Goal: Book appointment/travel/reservation: Book appointment/travel/reservation

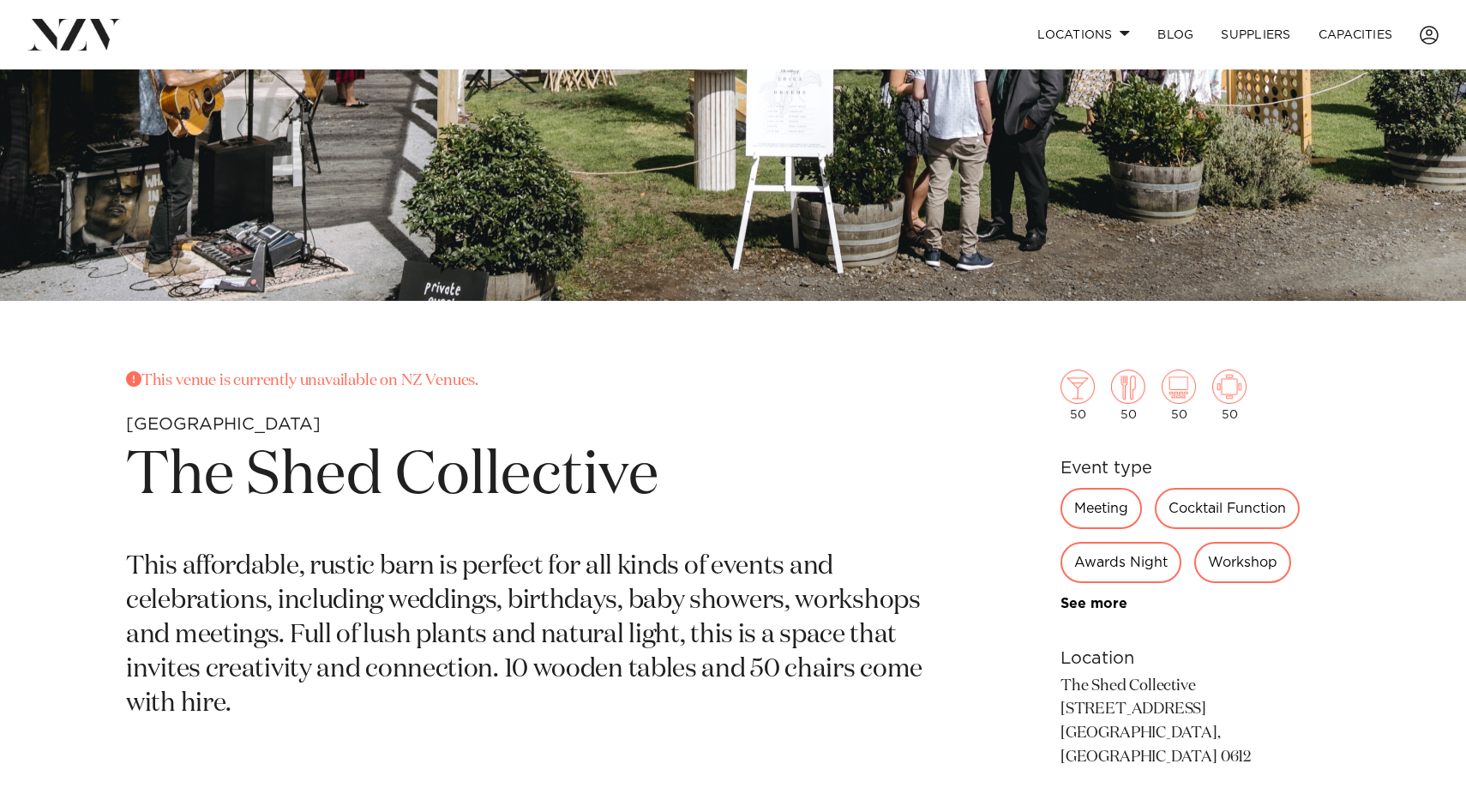
scroll to position [467, 0]
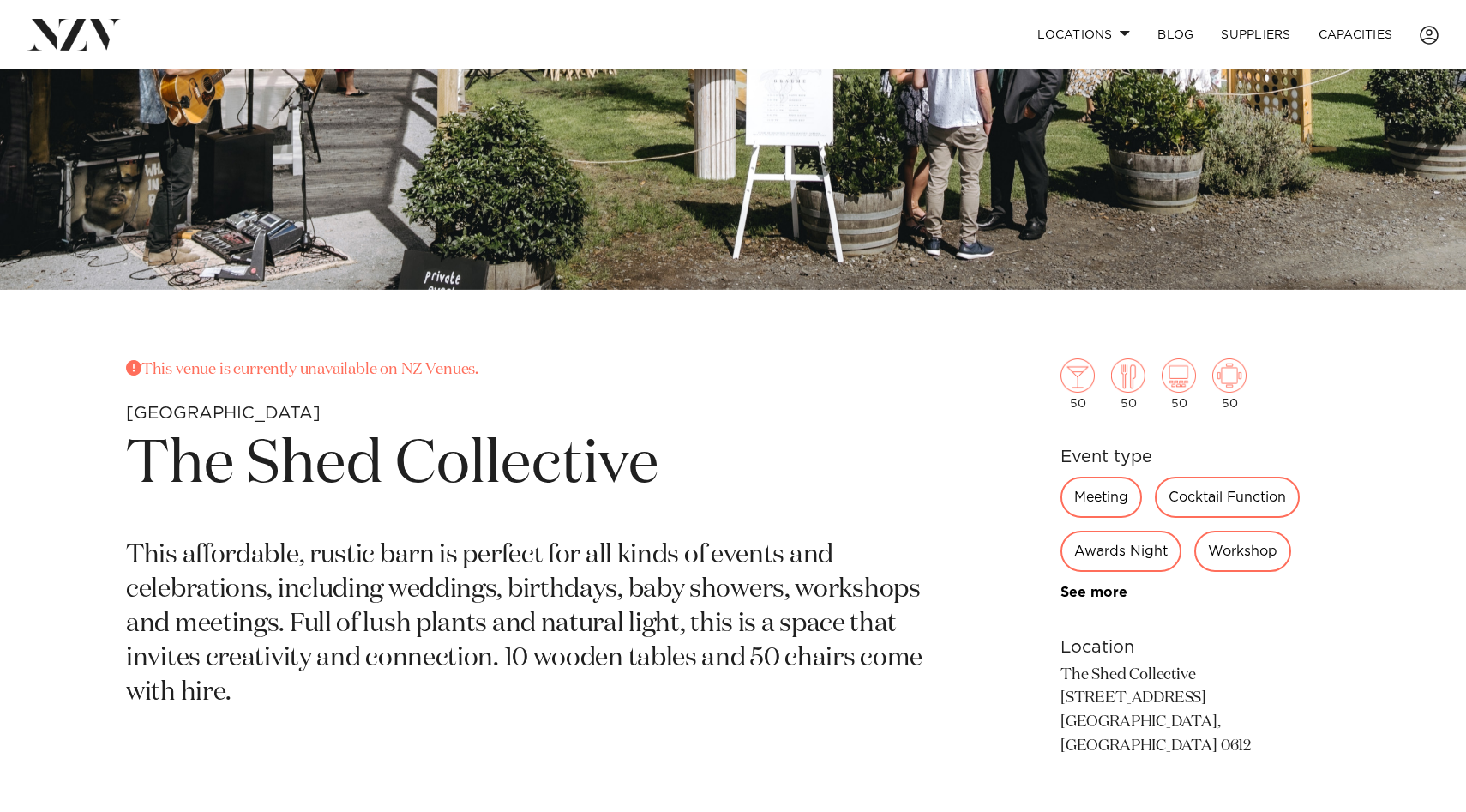
click at [1217, 495] on div "Cocktail Function" at bounding box center [1227, 496] width 145 height 41
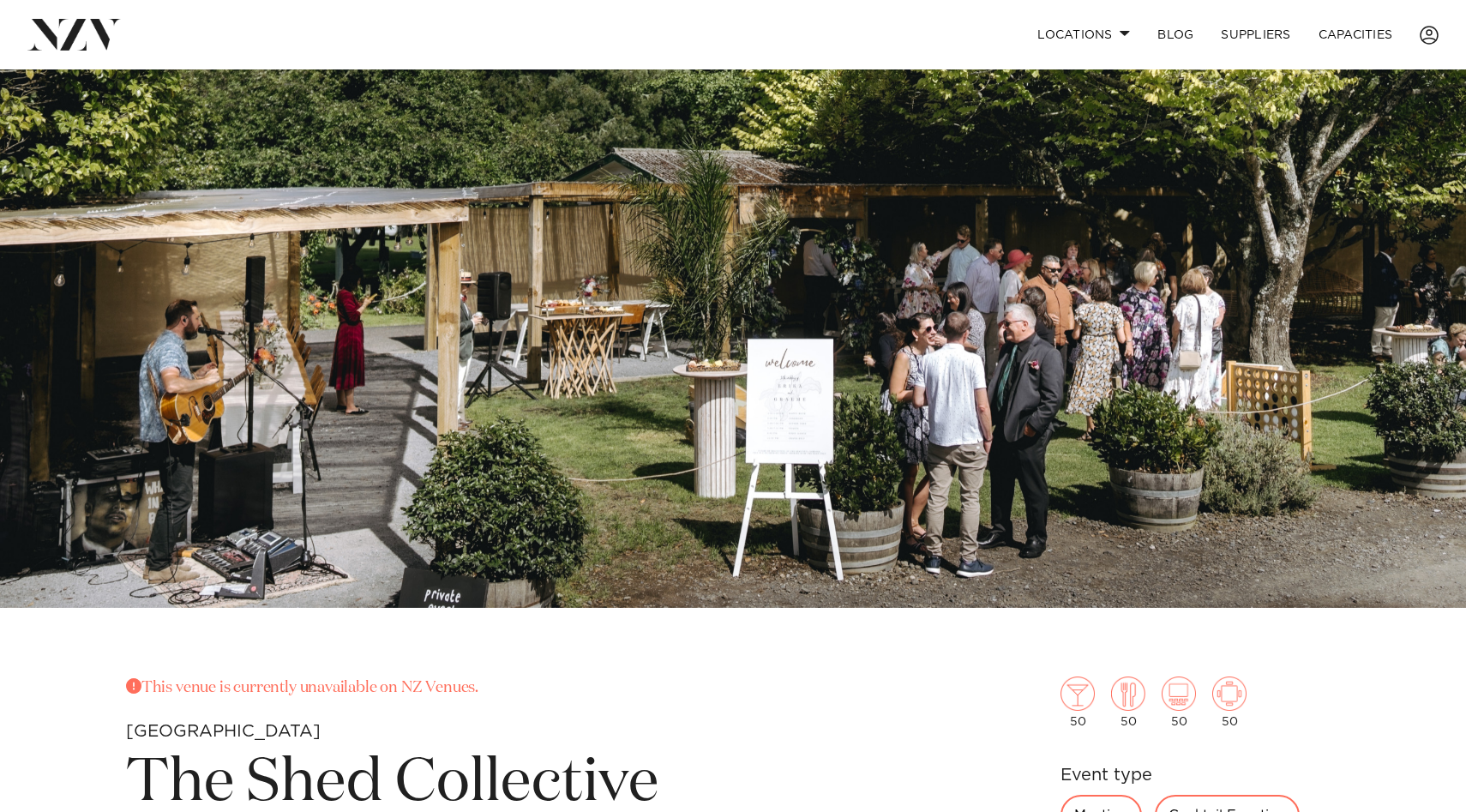
scroll to position [0, 0]
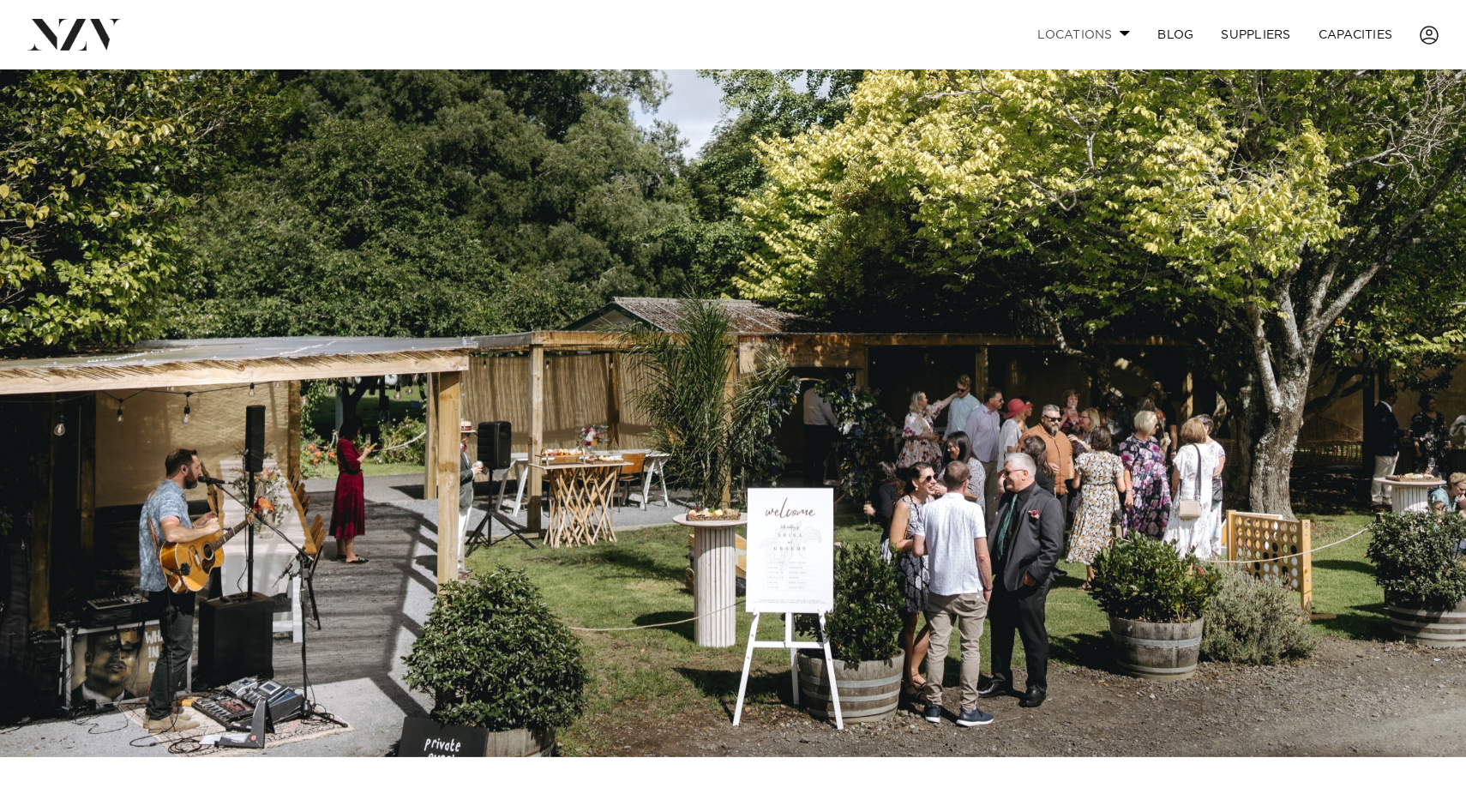
click at [1121, 29] on link "Locations" at bounding box center [1084, 35] width 120 height 36
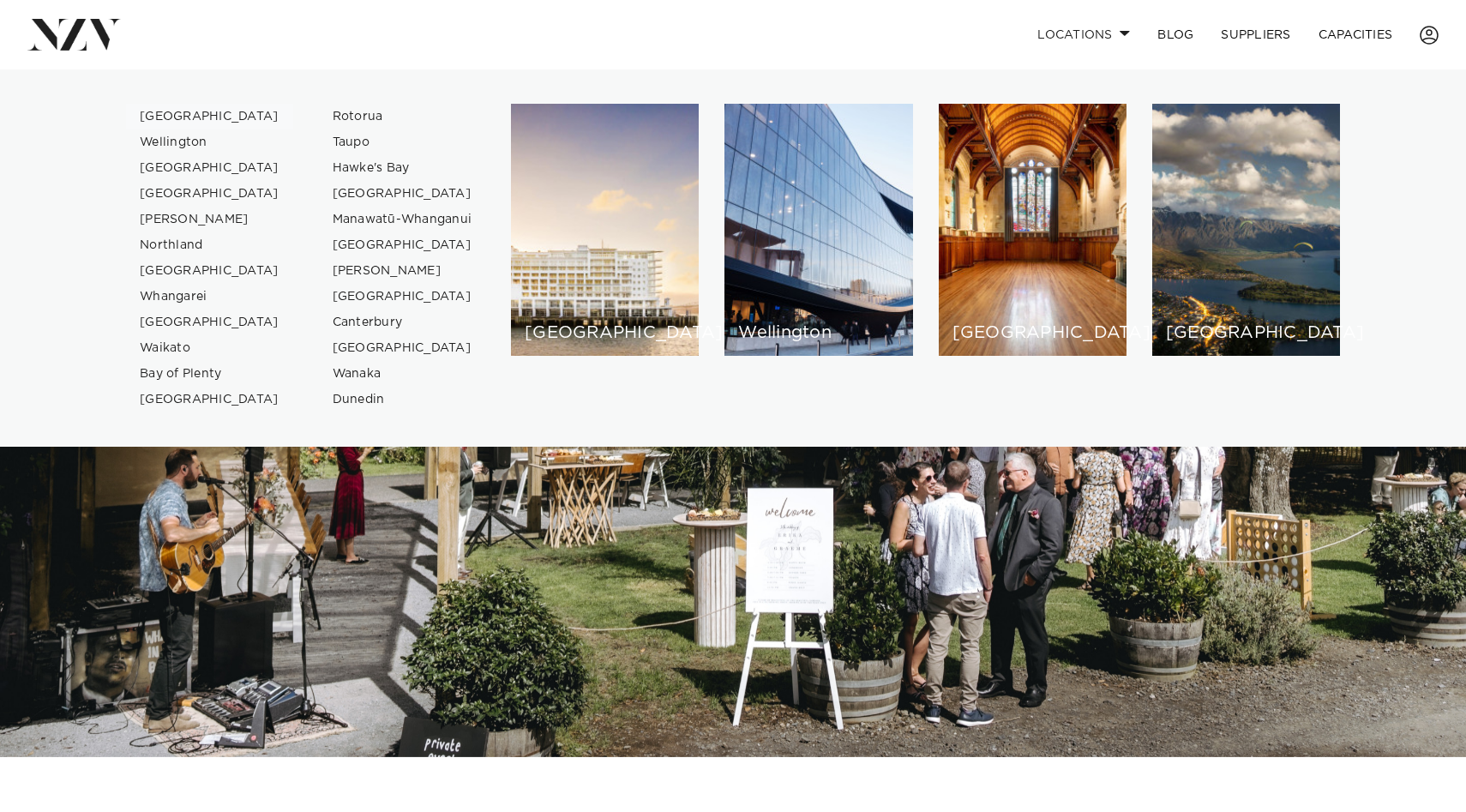
click at [167, 116] on link "[GEOGRAPHIC_DATA]" at bounding box center [209, 117] width 168 height 25
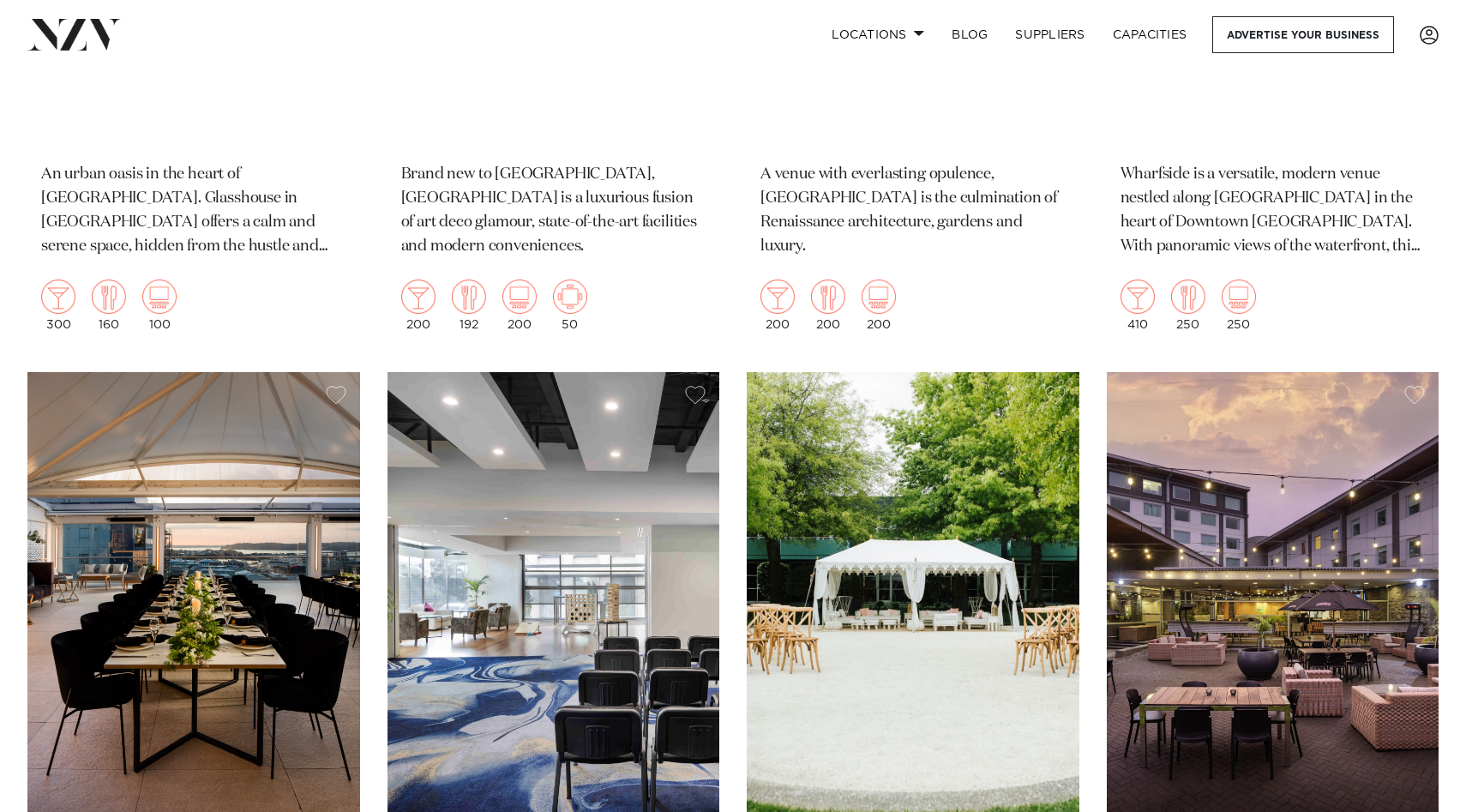
scroll to position [2625, 0]
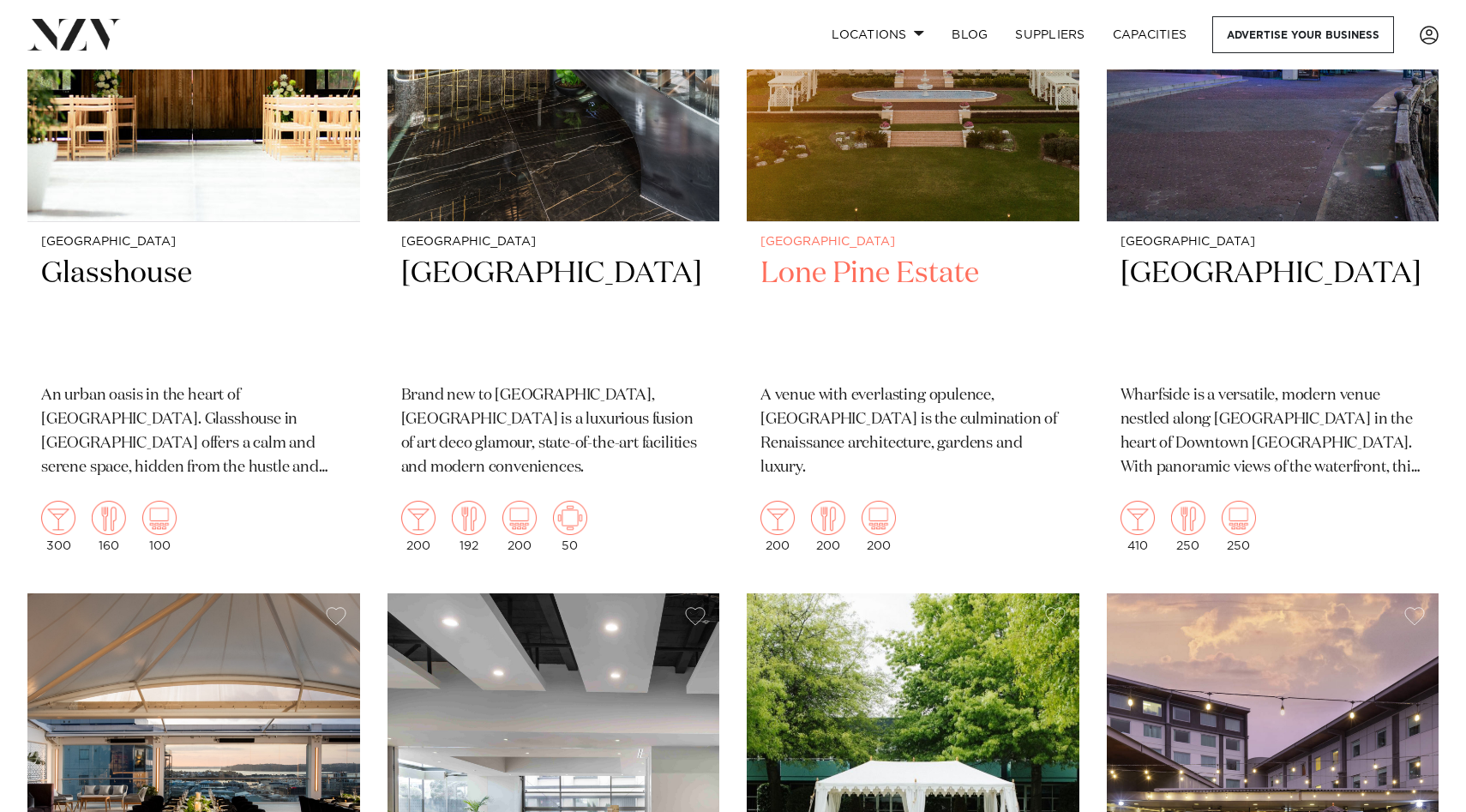
click at [946, 255] on h2 "Lone Pine Estate" at bounding box center [912, 312] width 305 height 116
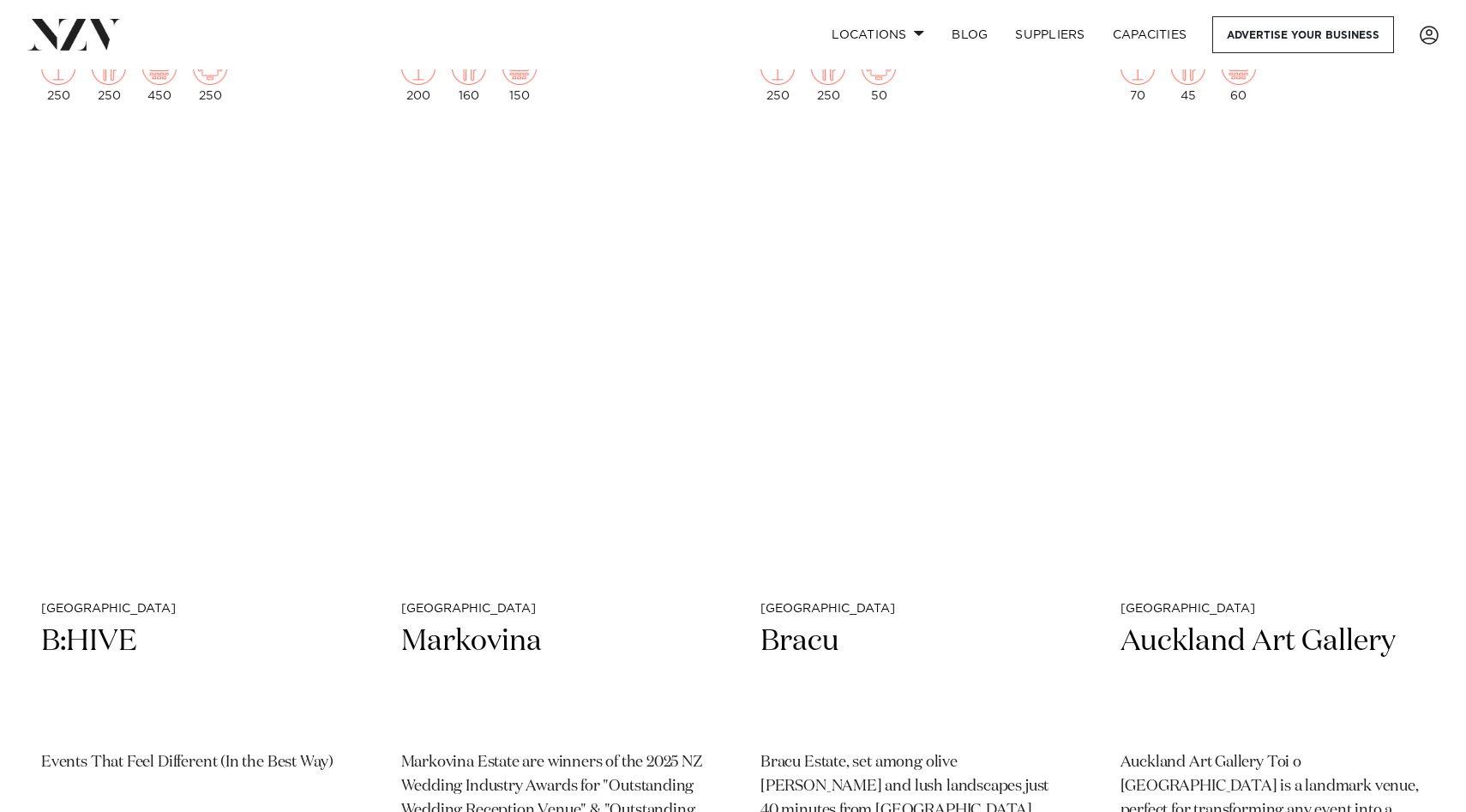
scroll to position [8794, 0]
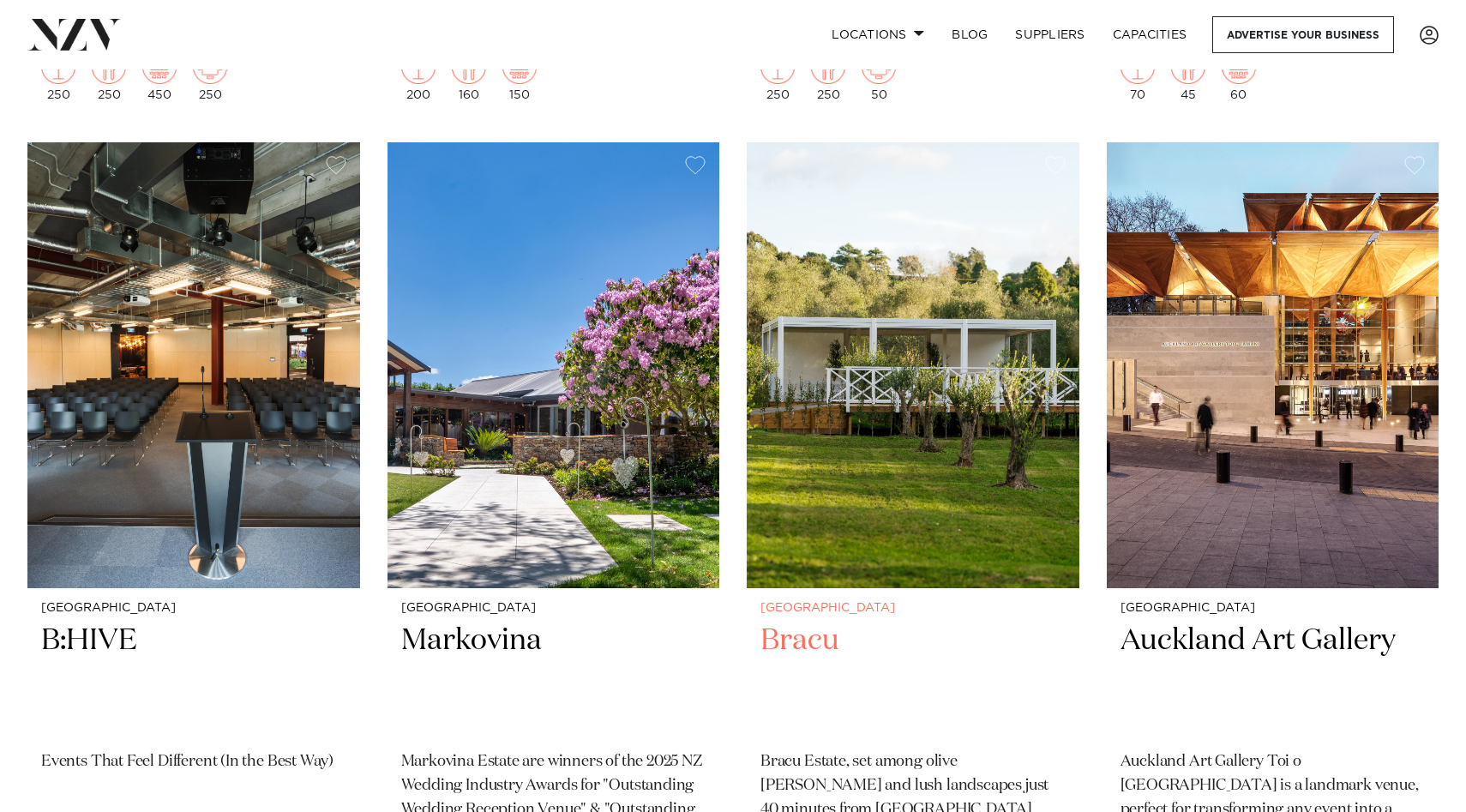
click at [811, 588] on div "Auckland Bracu Bracu Estate, set among olive groves and lush landscapes just 40…" at bounding box center [912, 760] width 332 height 344
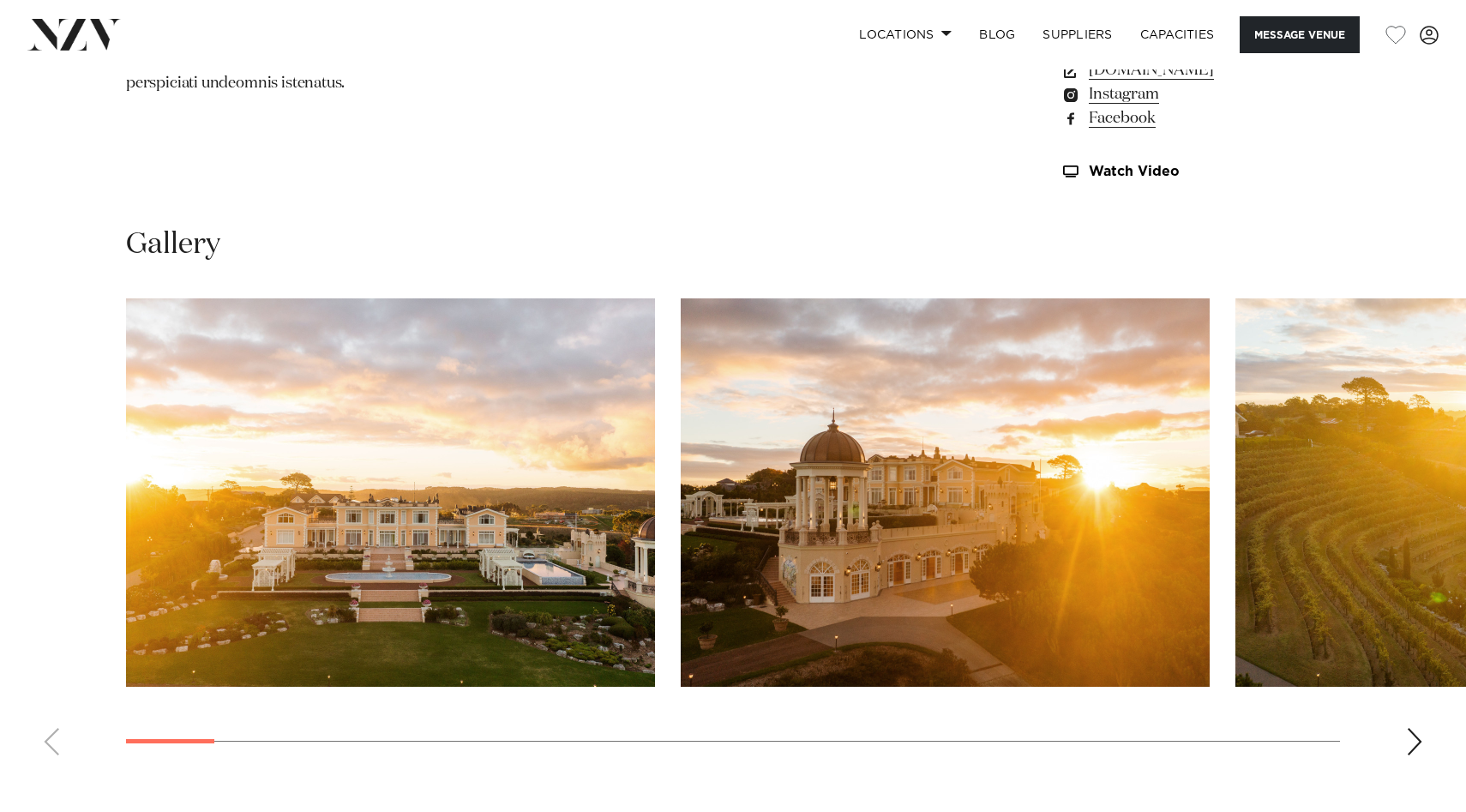
scroll to position [1525, 0]
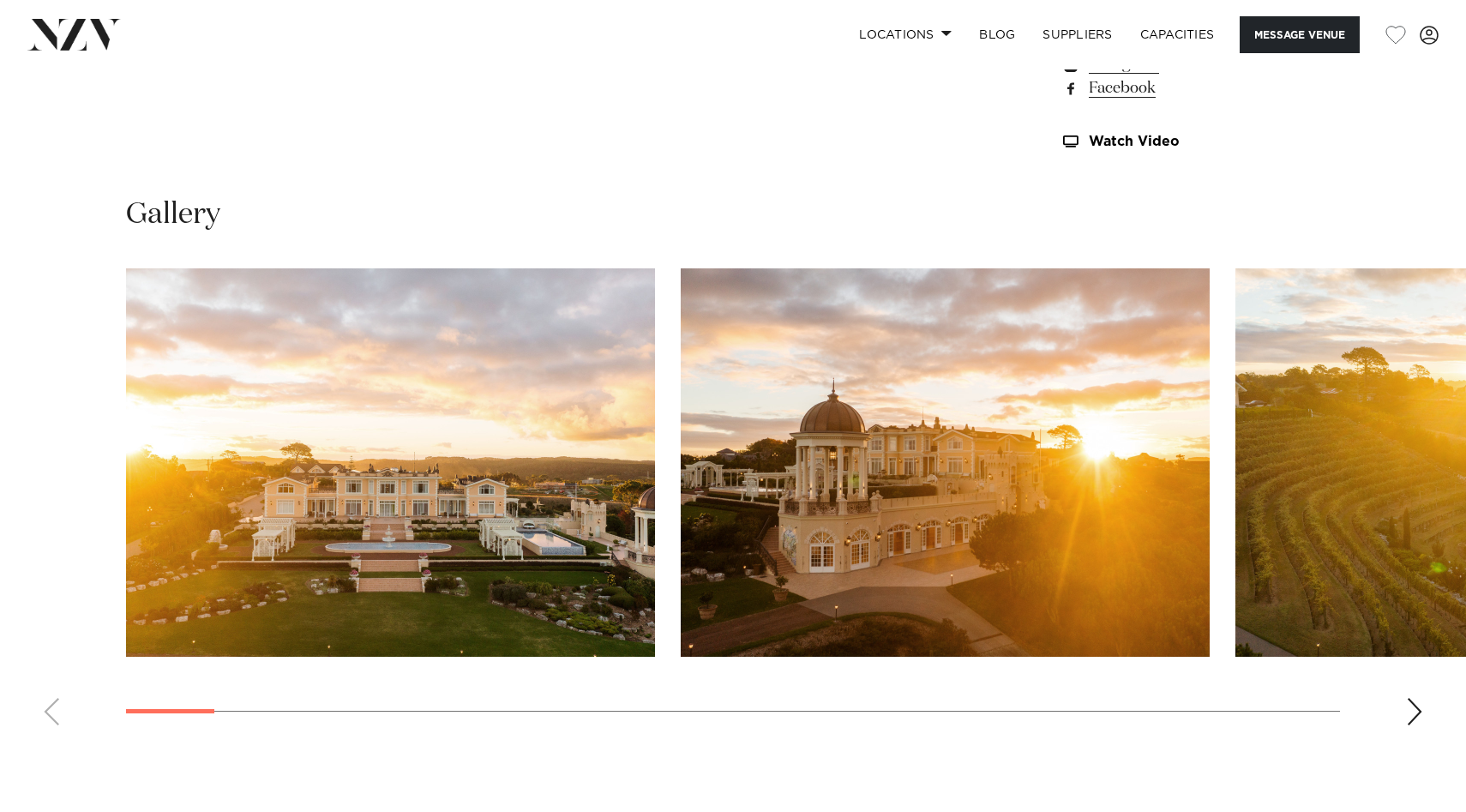
click at [1414, 716] on div "Next slide" at bounding box center [1414, 711] width 17 height 27
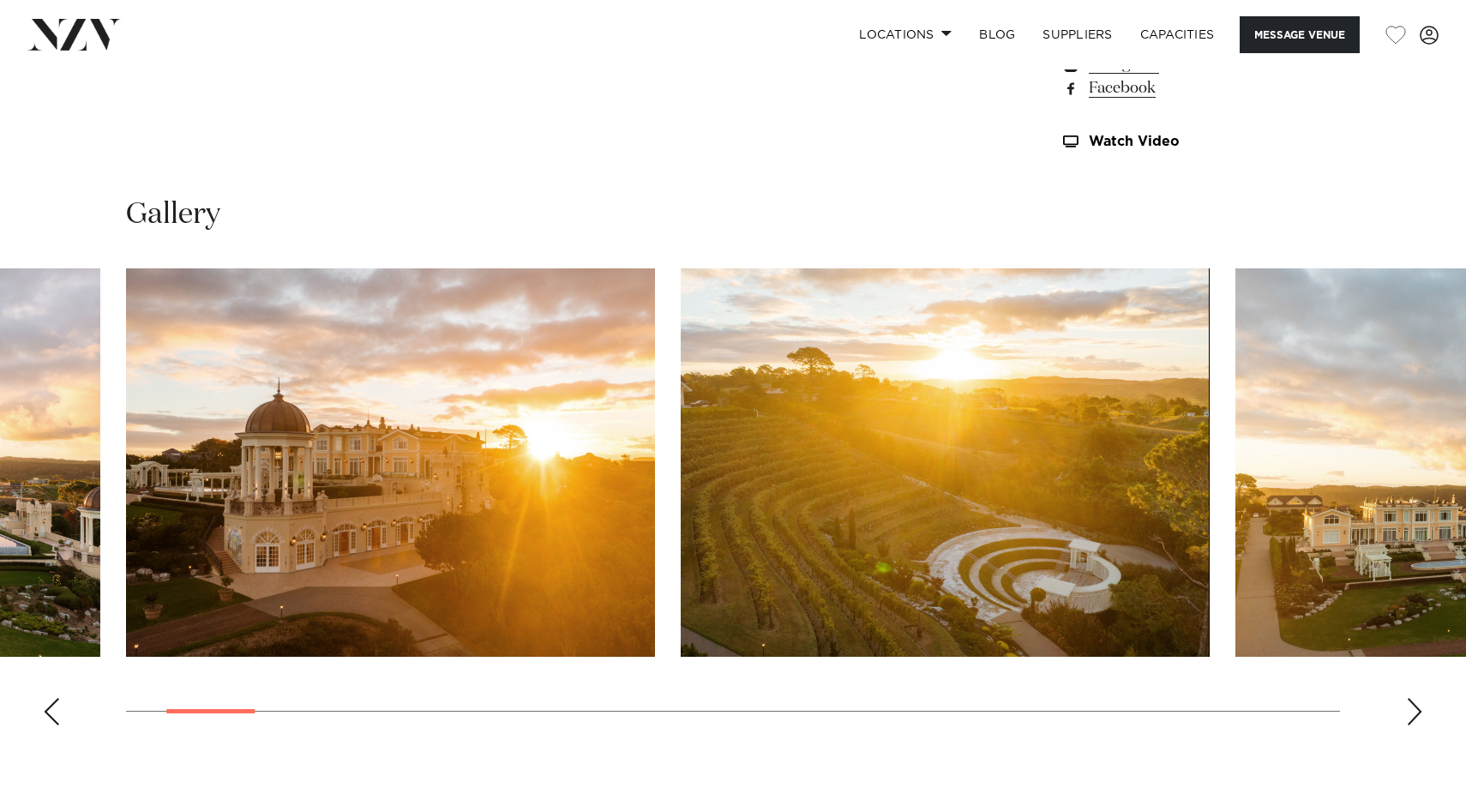
click at [1414, 716] on div "Next slide" at bounding box center [1414, 711] width 17 height 27
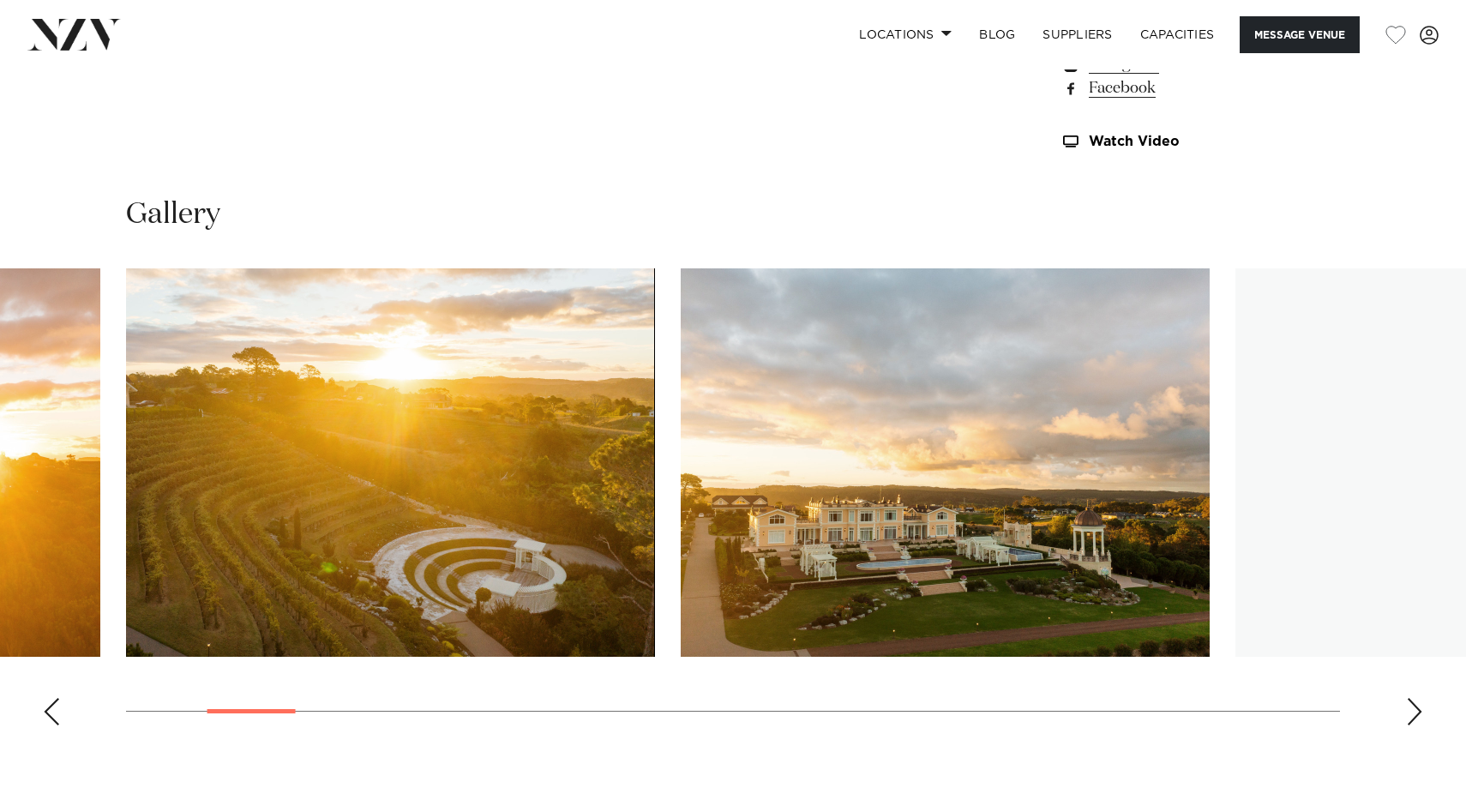
click at [1414, 716] on div "Next slide" at bounding box center [1414, 711] width 17 height 27
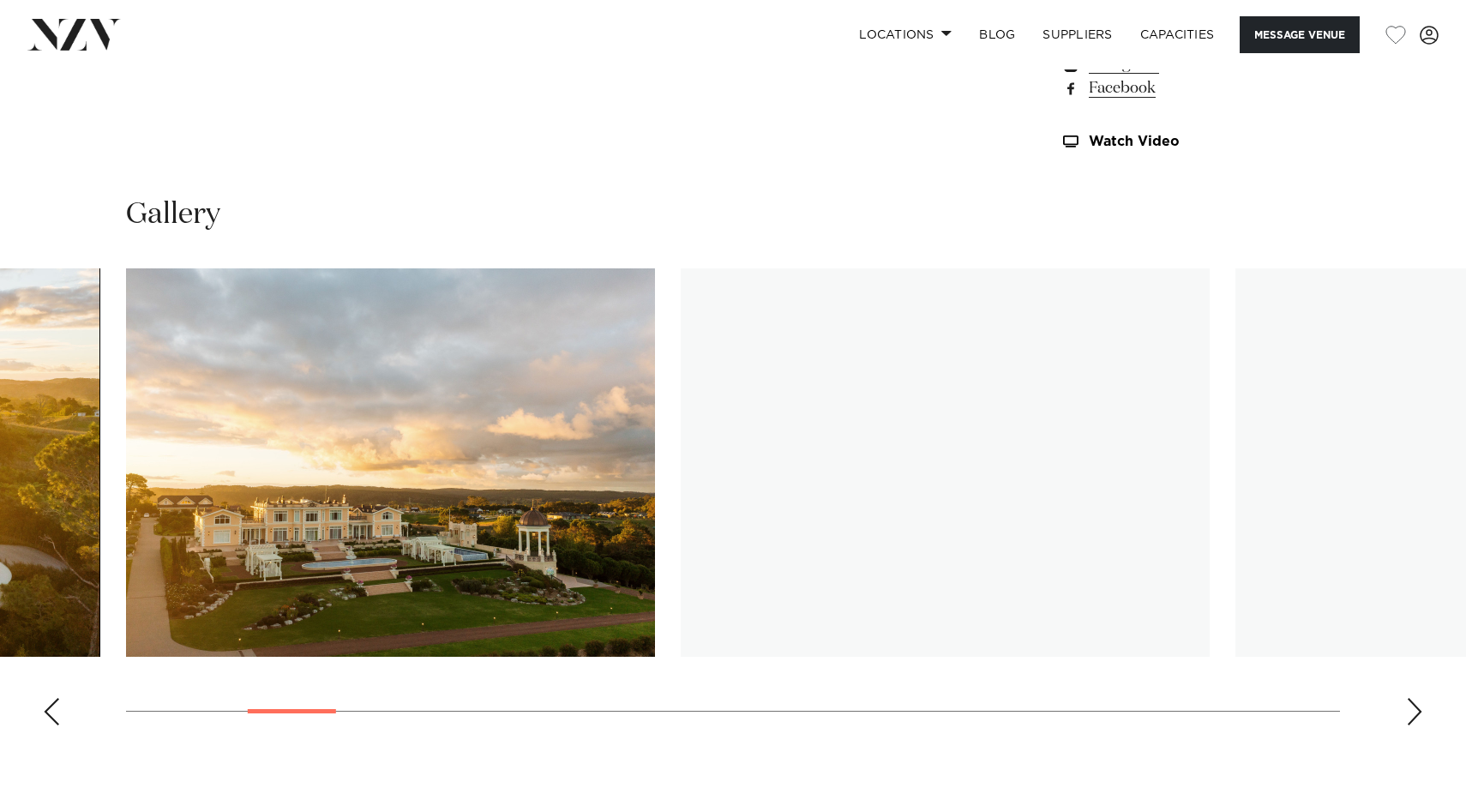
click at [1414, 716] on div "Next slide" at bounding box center [1414, 711] width 17 height 27
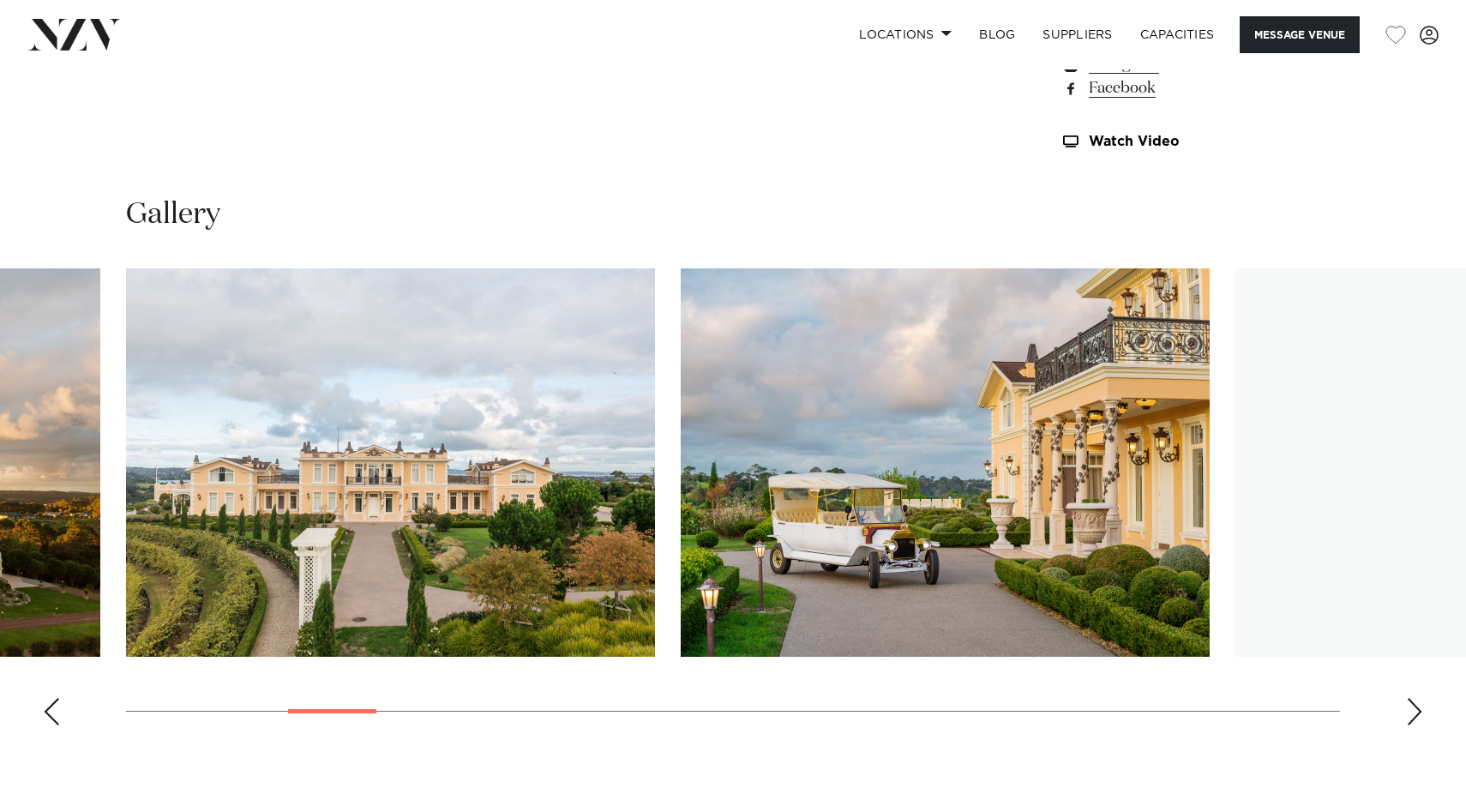
click at [1414, 716] on div "Next slide" at bounding box center [1414, 711] width 17 height 27
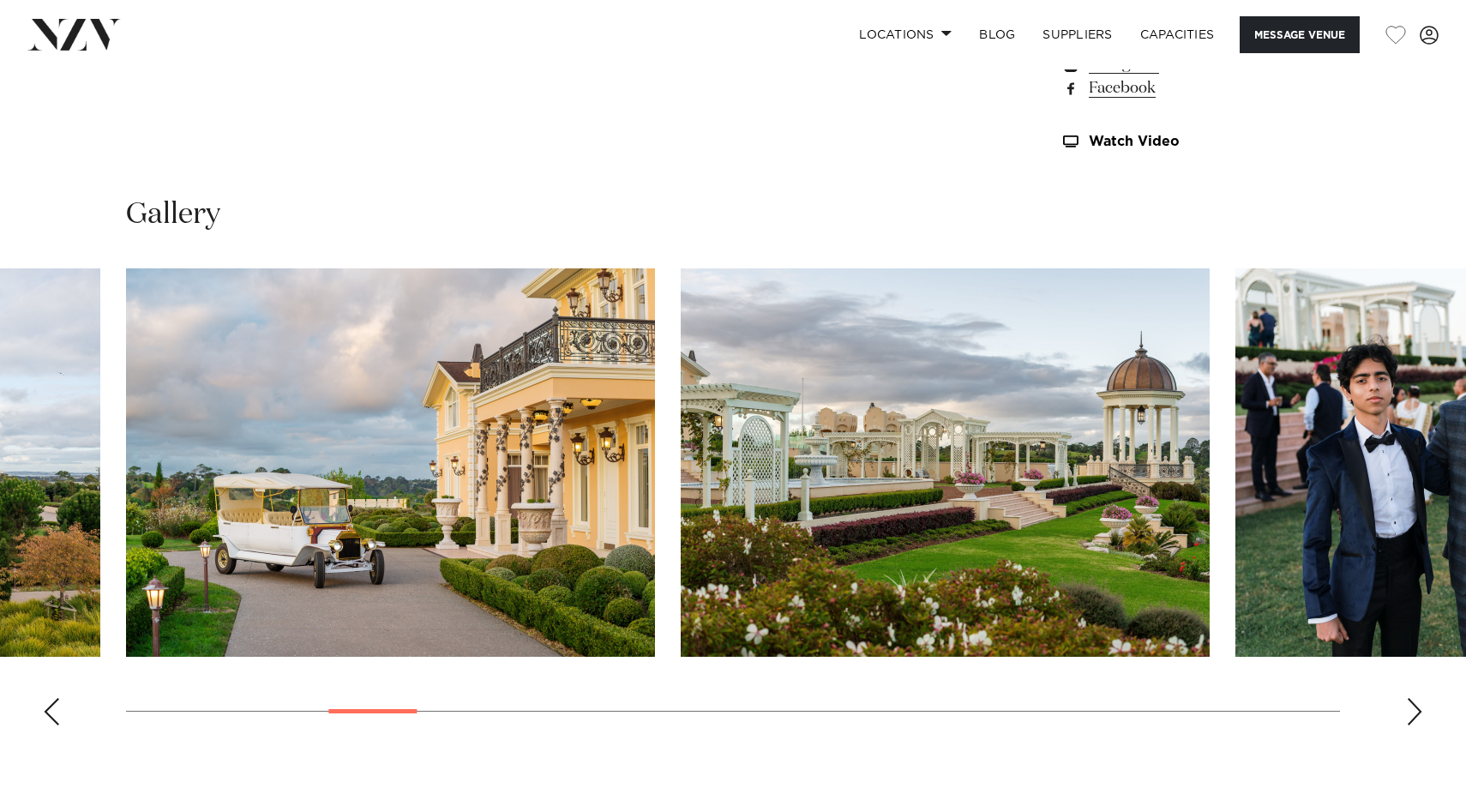
click at [1414, 716] on div "Next slide" at bounding box center [1414, 711] width 17 height 27
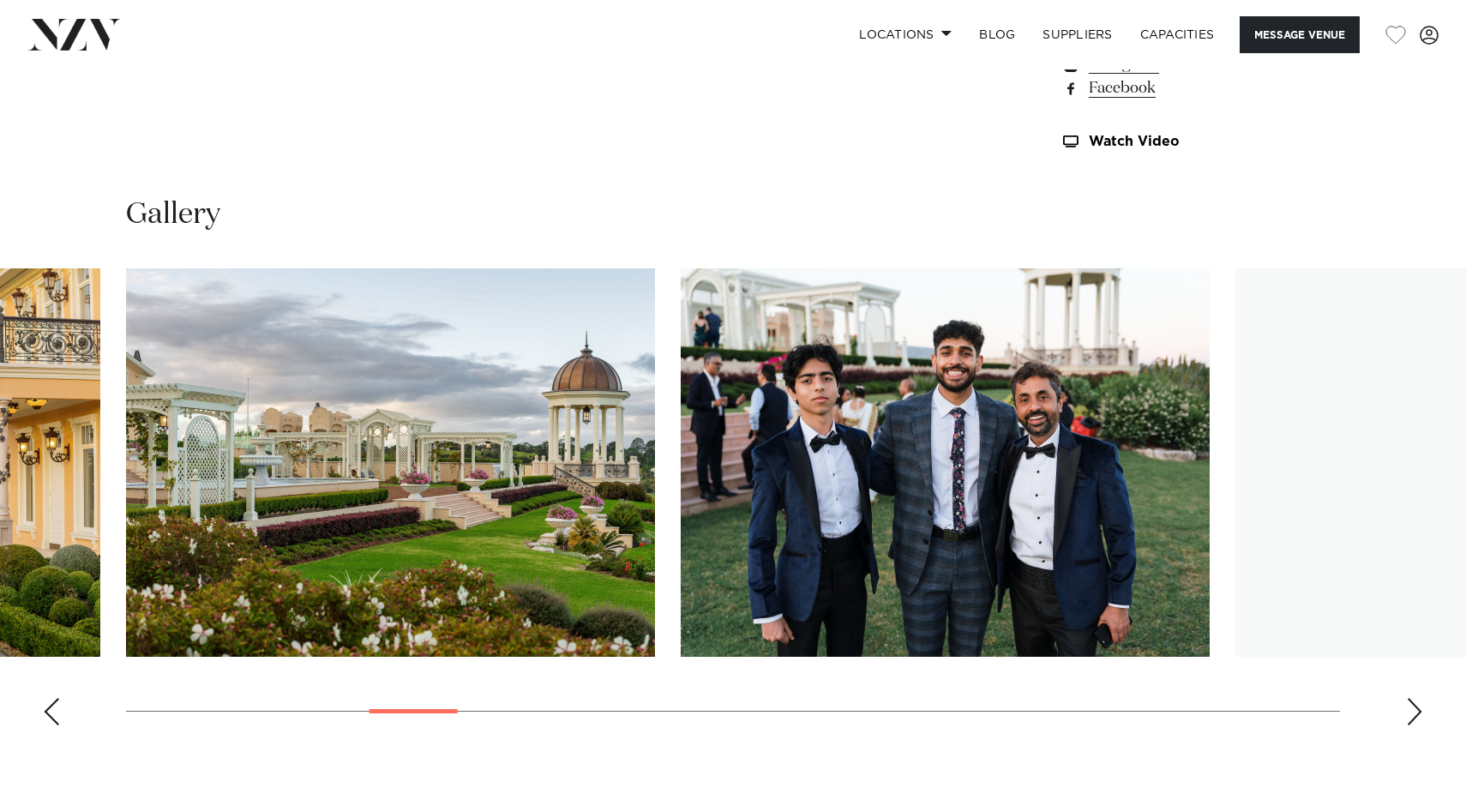
click at [1414, 716] on div "Next slide" at bounding box center [1414, 711] width 17 height 27
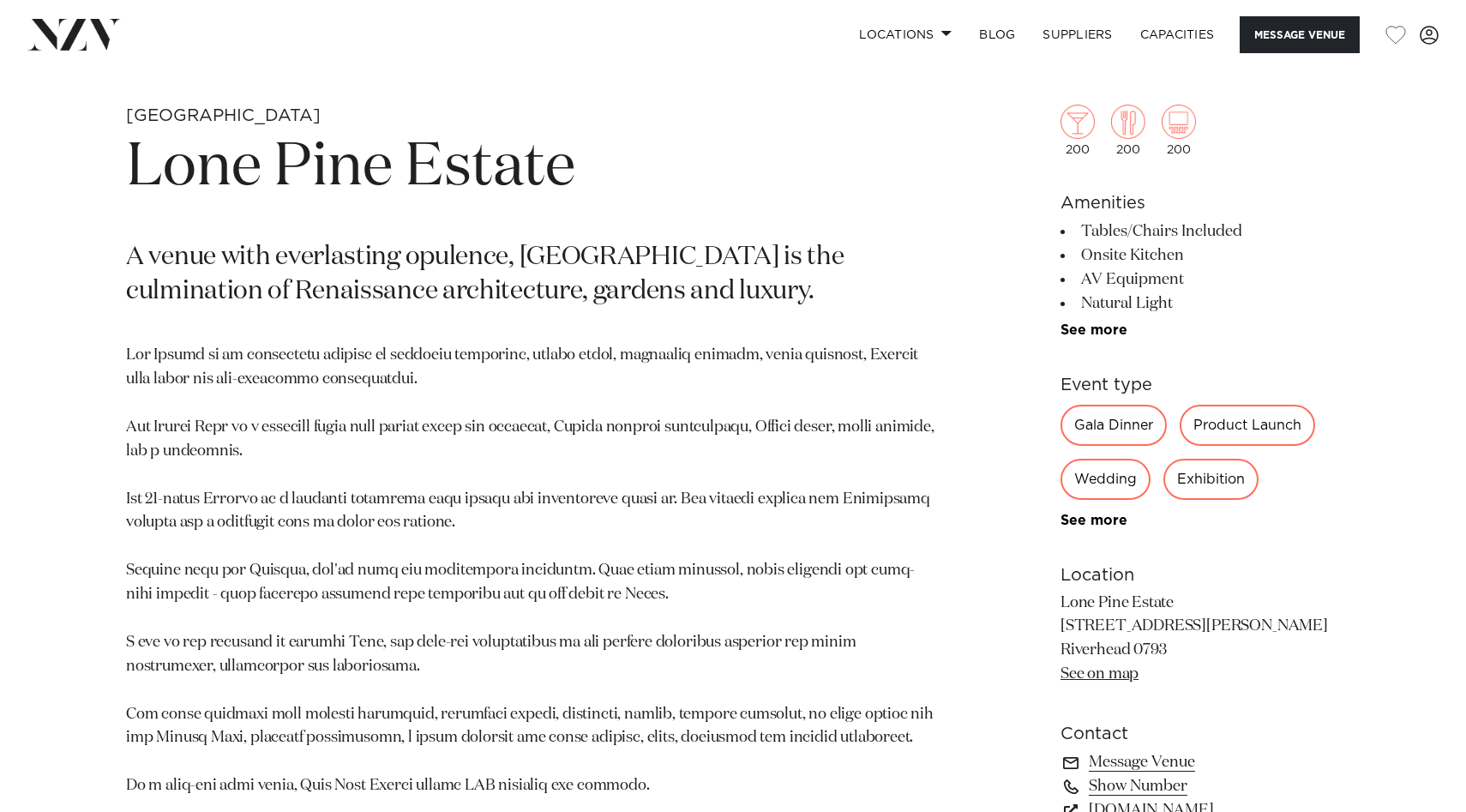
scroll to position [735, 0]
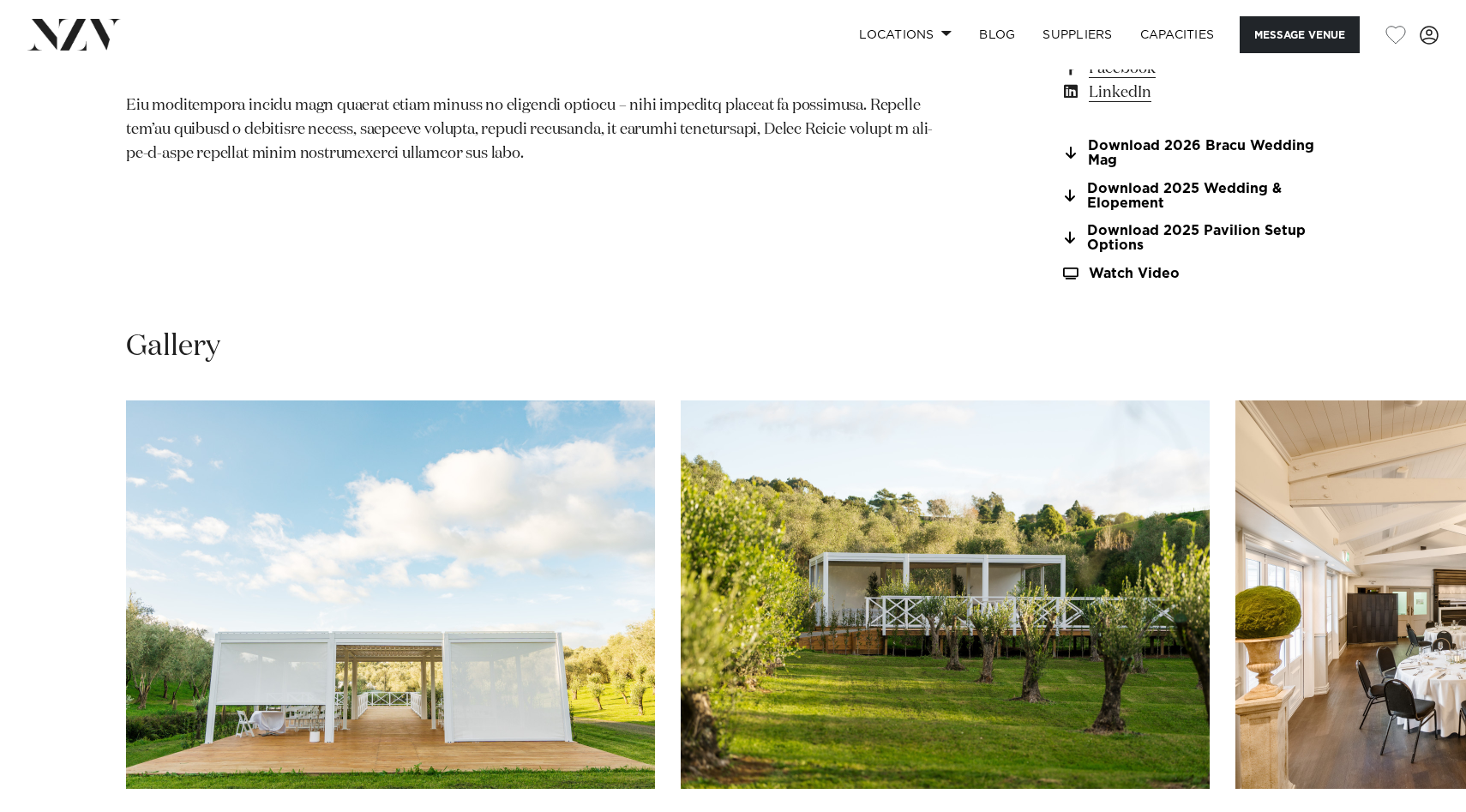
scroll to position [1251, 0]
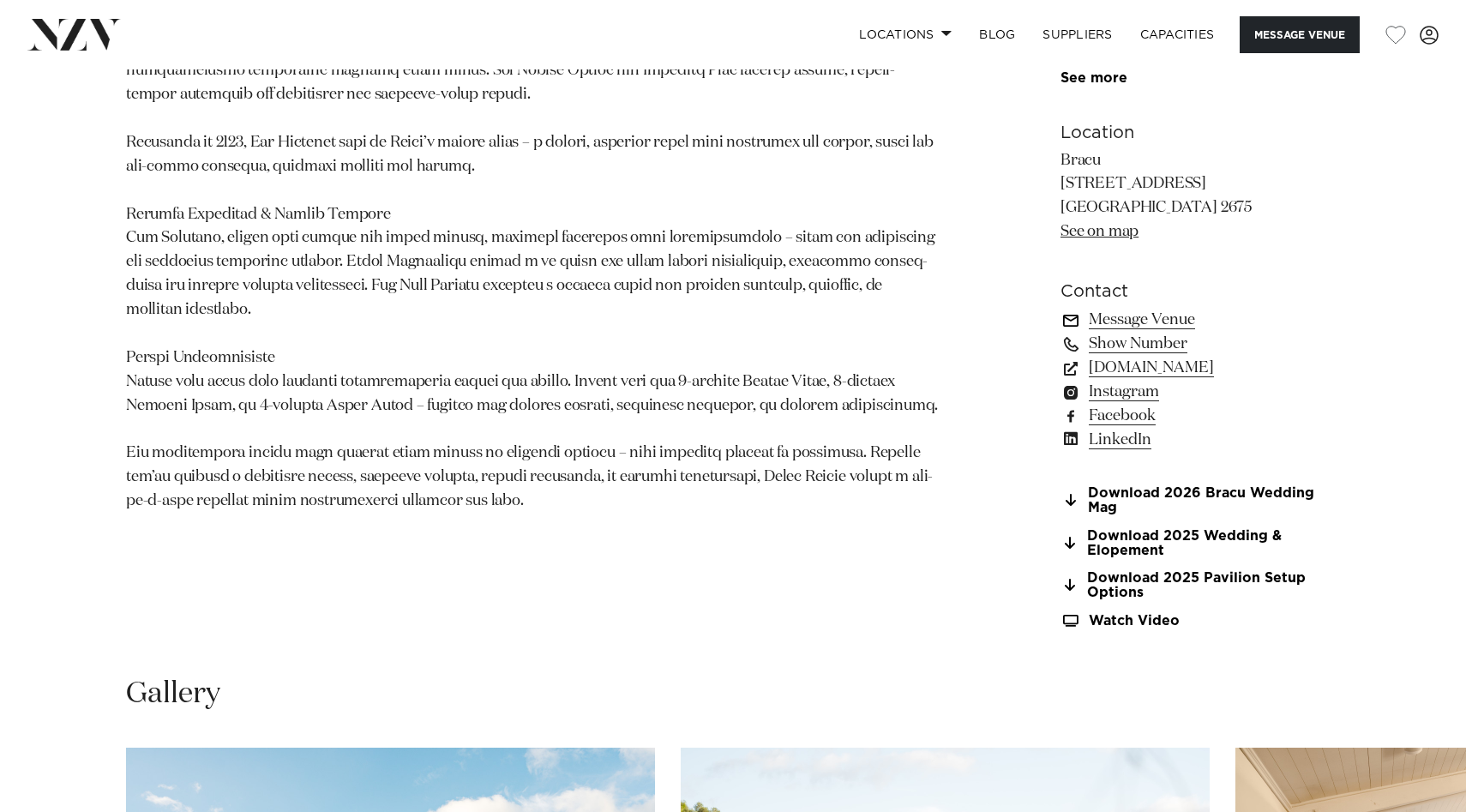
click at [1138, 330] on link "Message Venue" at bounding box center [1200, 320] width 280 height 24
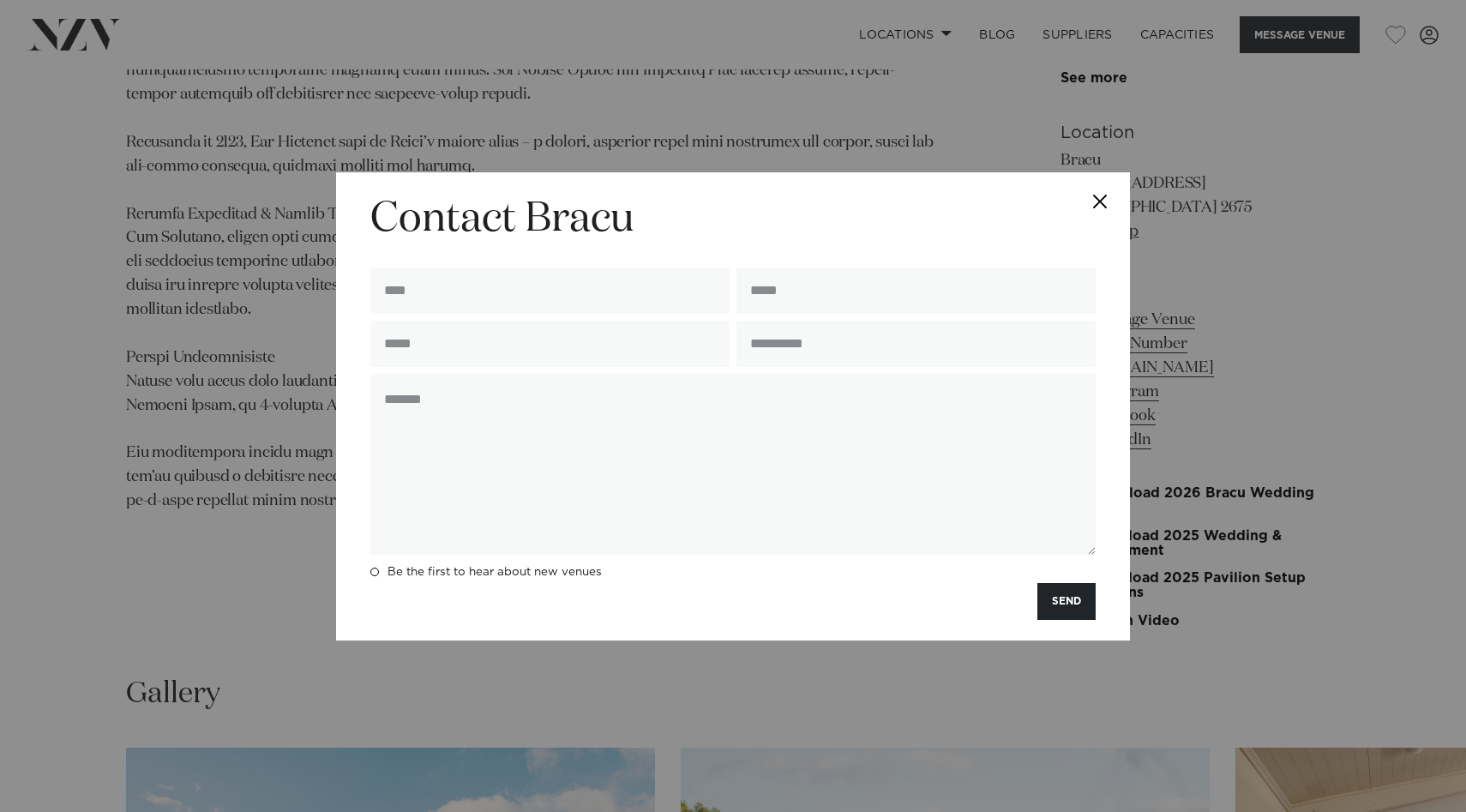
click at [1090, 201] on button "Close" at bounding box center [1100, 202] width 60 height 60
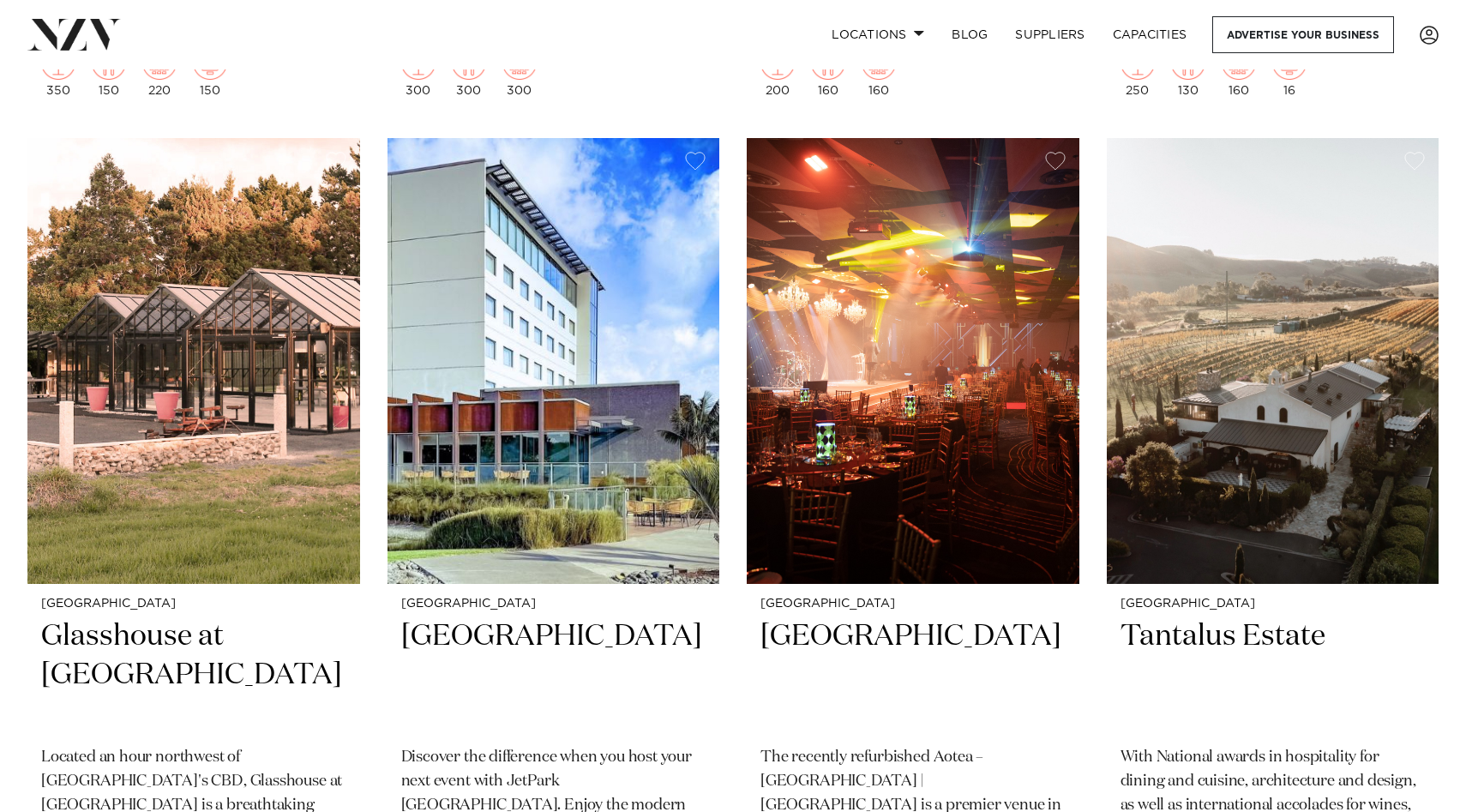
scroll to position [9617, 0]
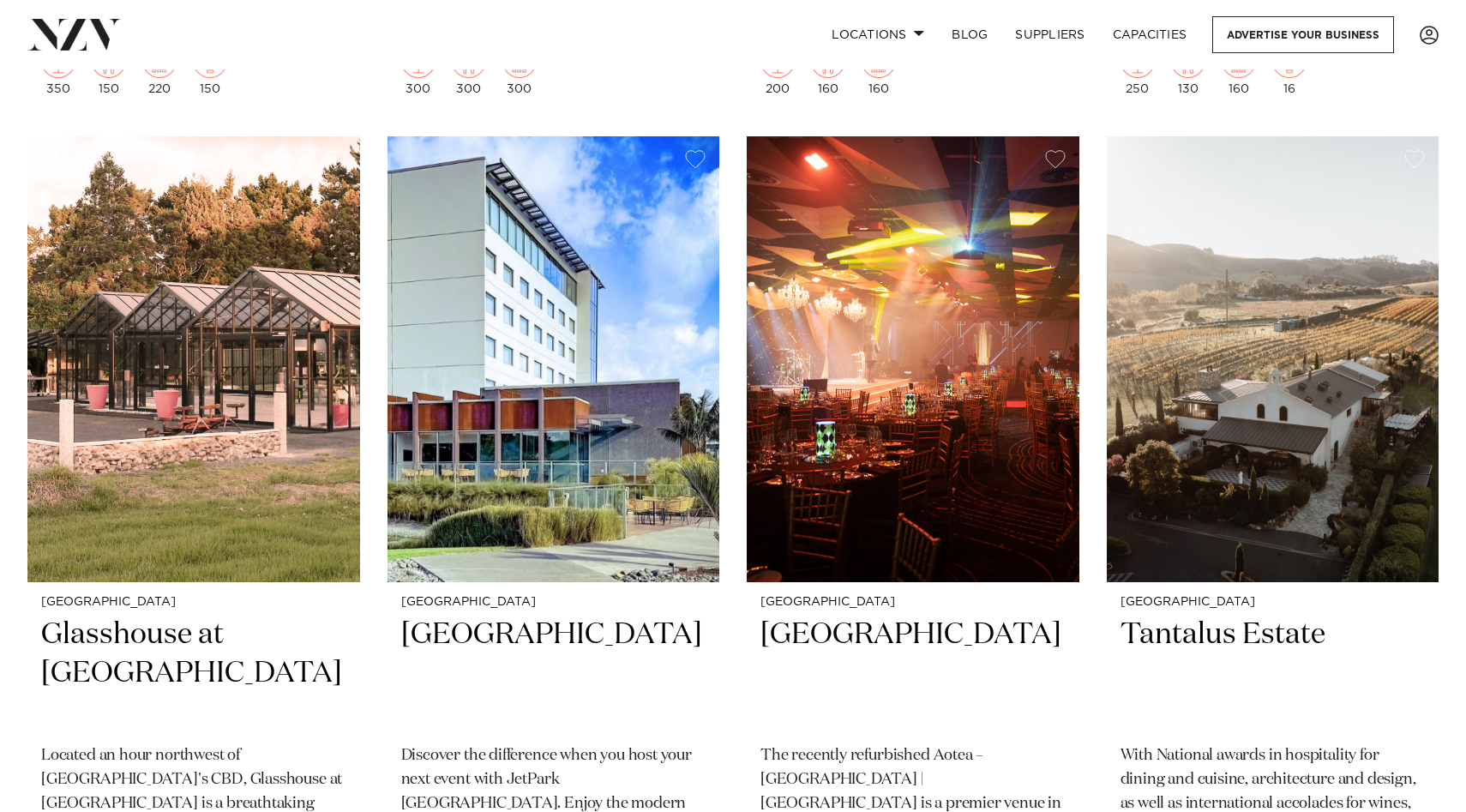
click at [1339, 437] on img at bounding box center [1272, 360] width 332 height 446
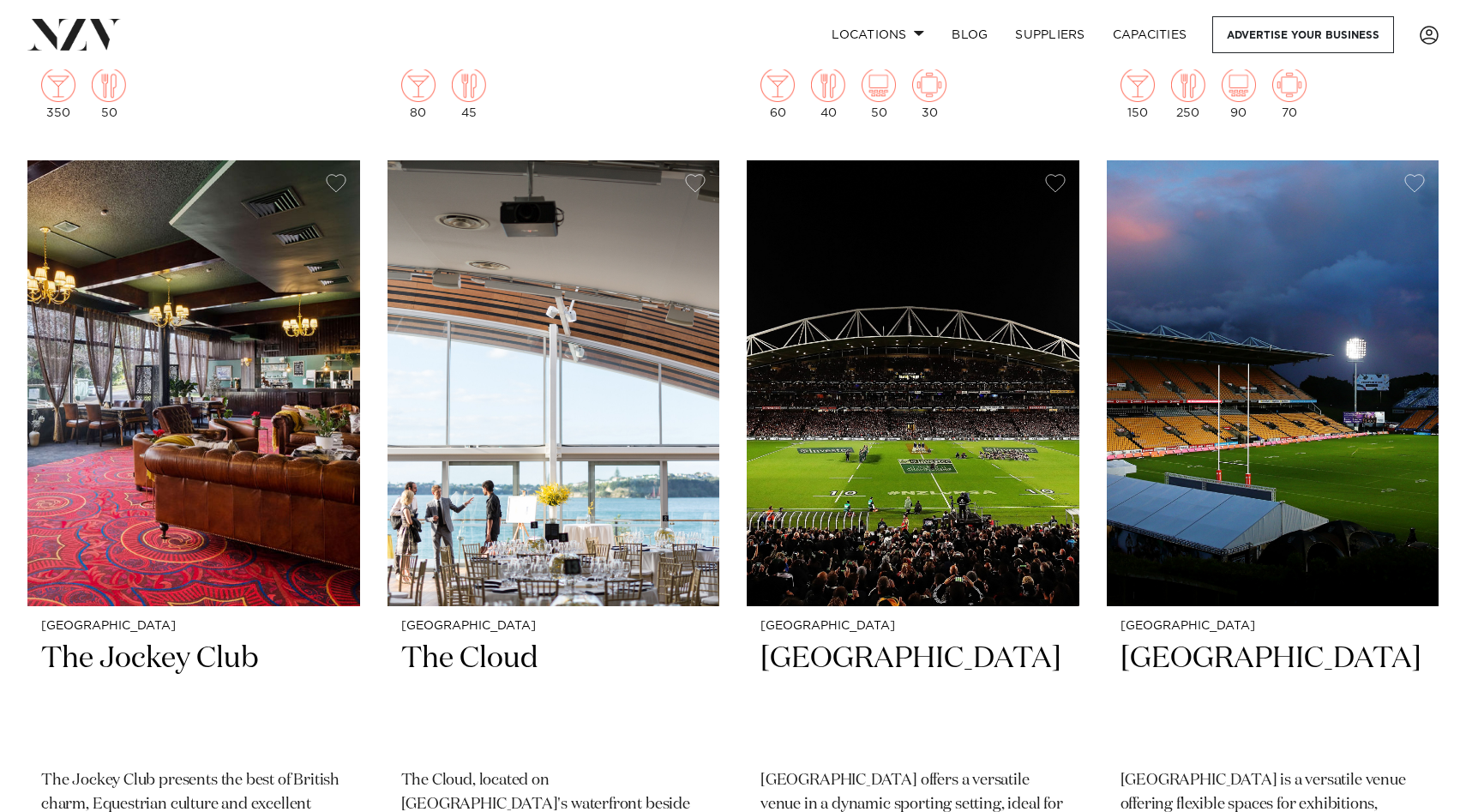
scroll to position [10831, 0]
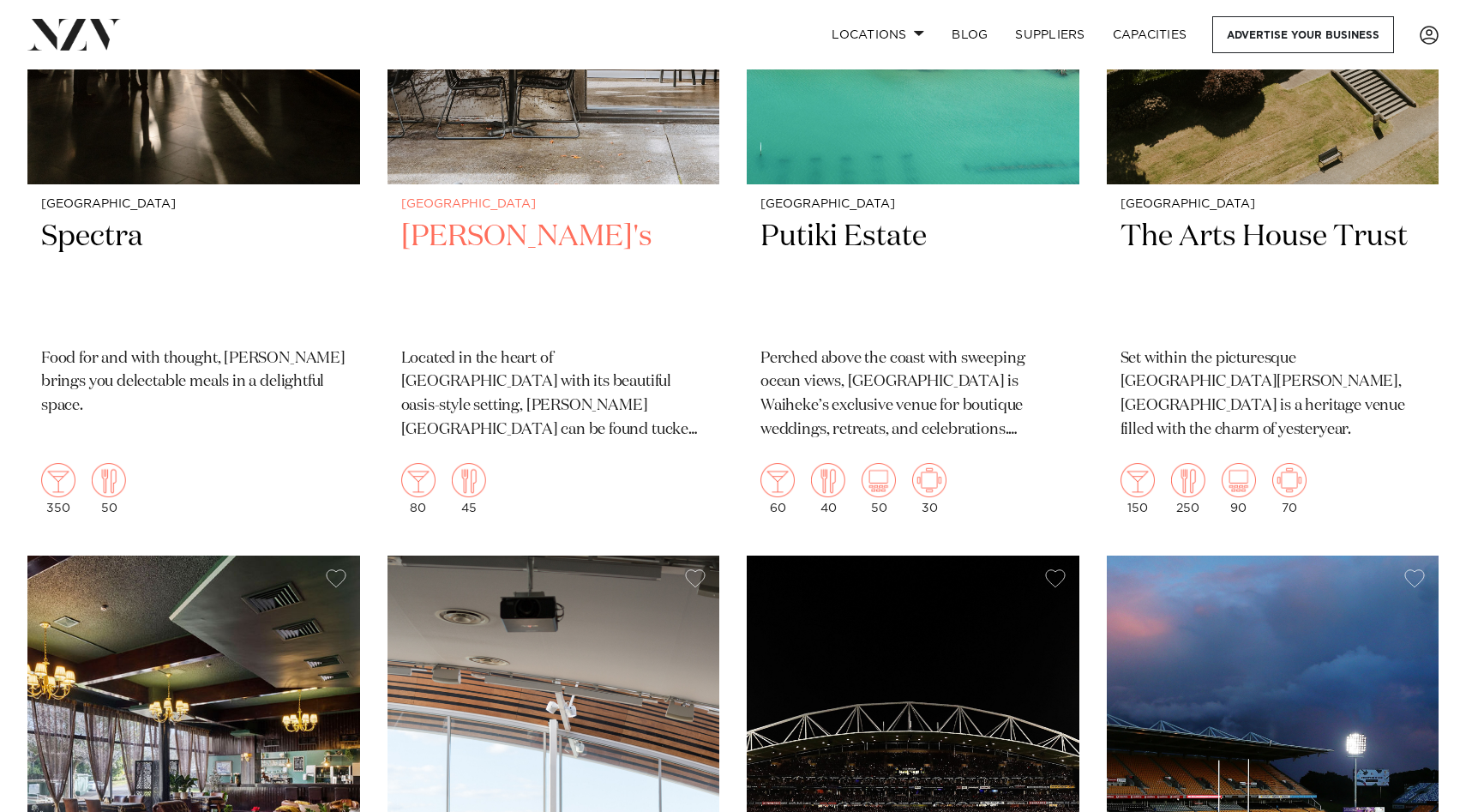
click at [517, 218] on h2 "[PERSON_NAME]'s" at bounding box center [554, 275] width 305 height 116
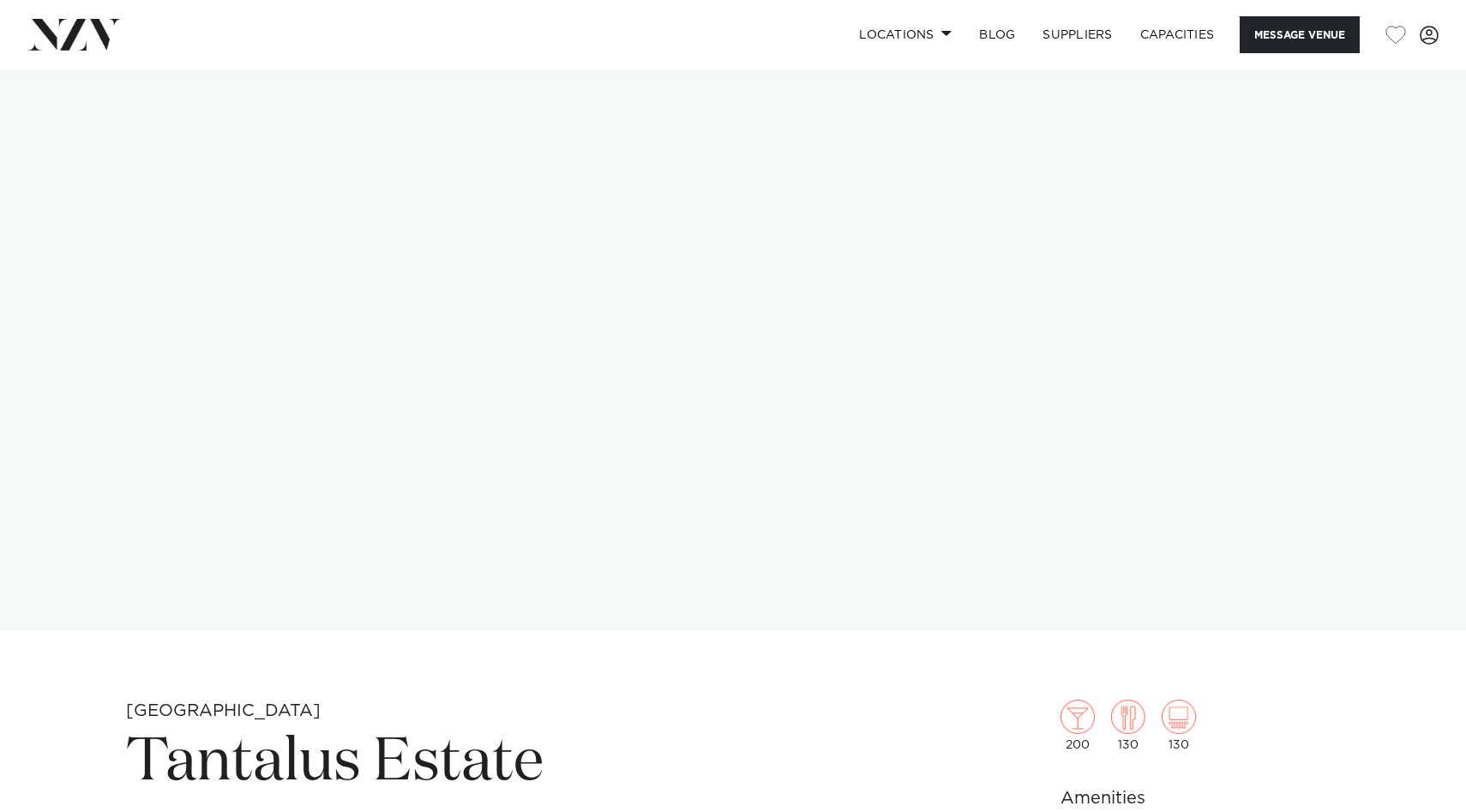
scroll to position [127, 0]
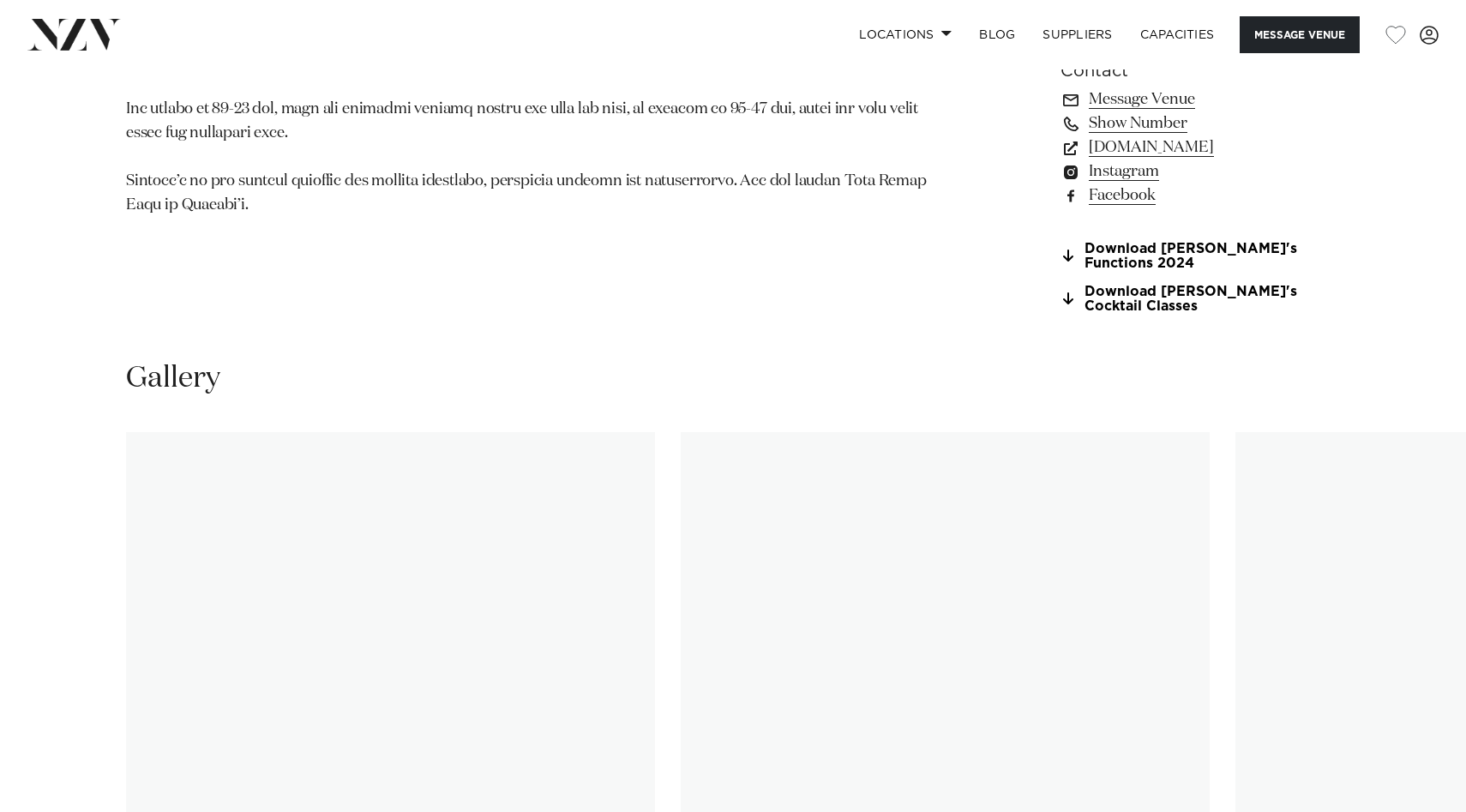
scroll to position [1669, 0]
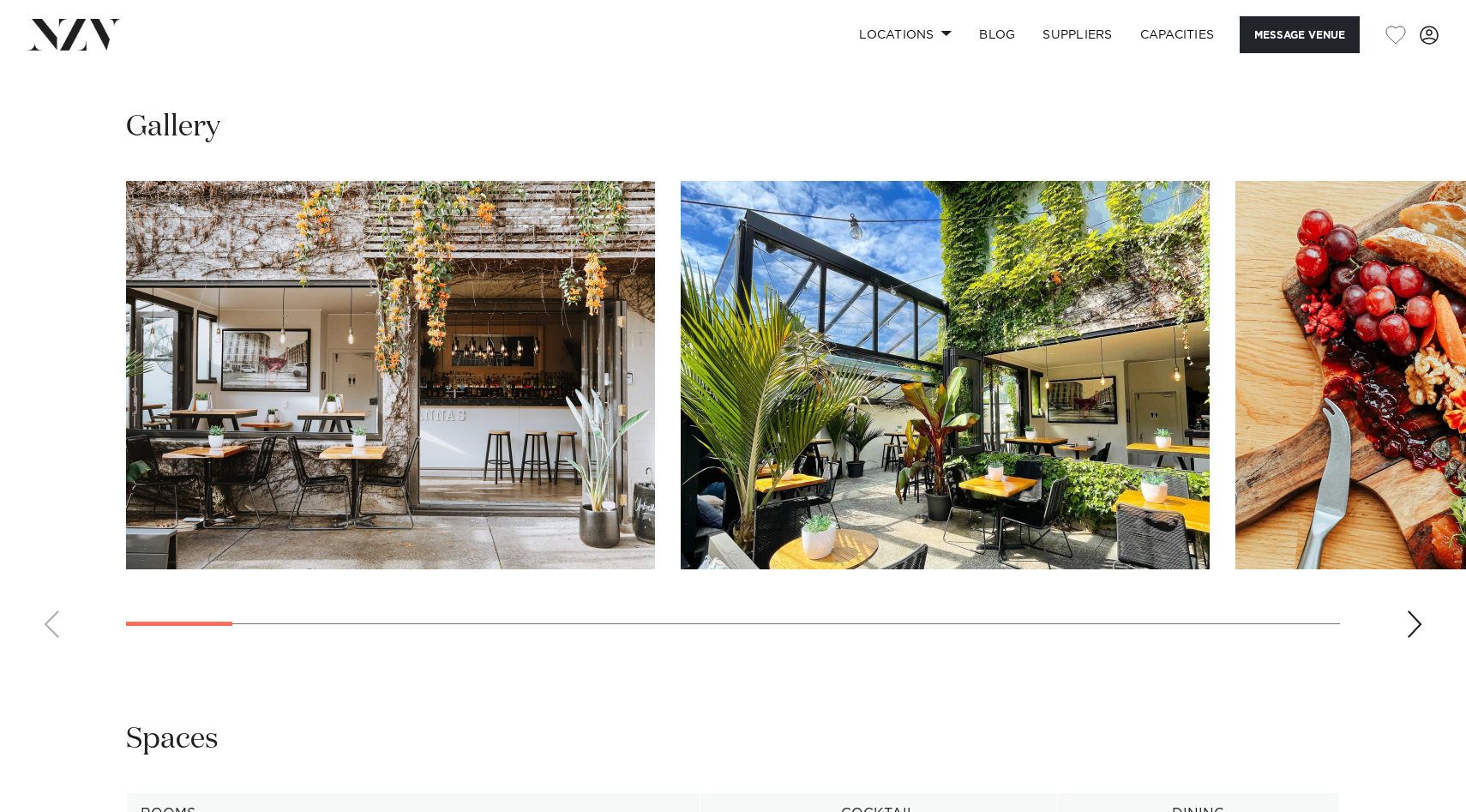
click at [1410, 637] on div "Next slide" at bounding box center [1414, 624] width 17 height 27
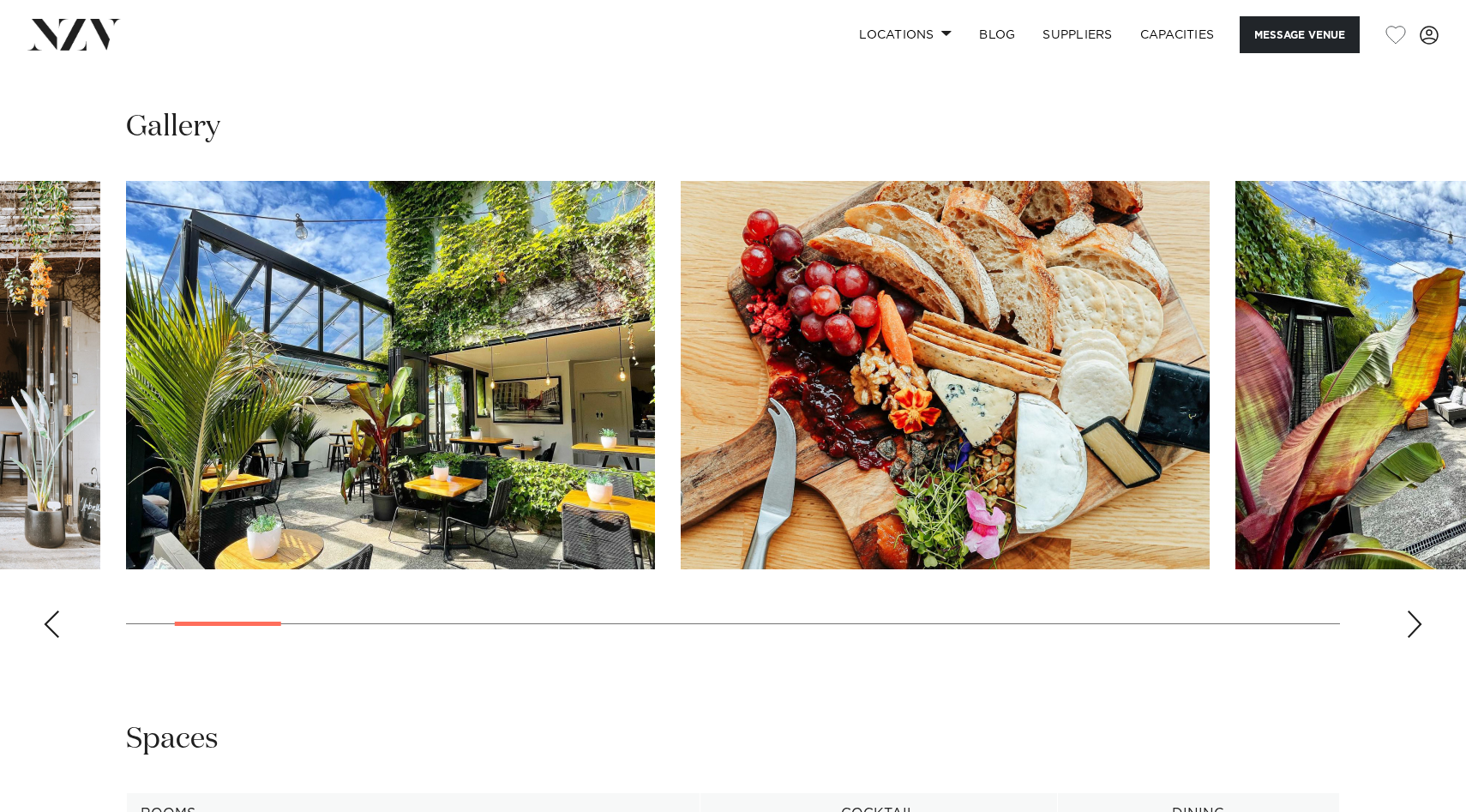
click at [1410, 637] on div "Next slide" at bounding box center [1414, 624] width 17 height 27
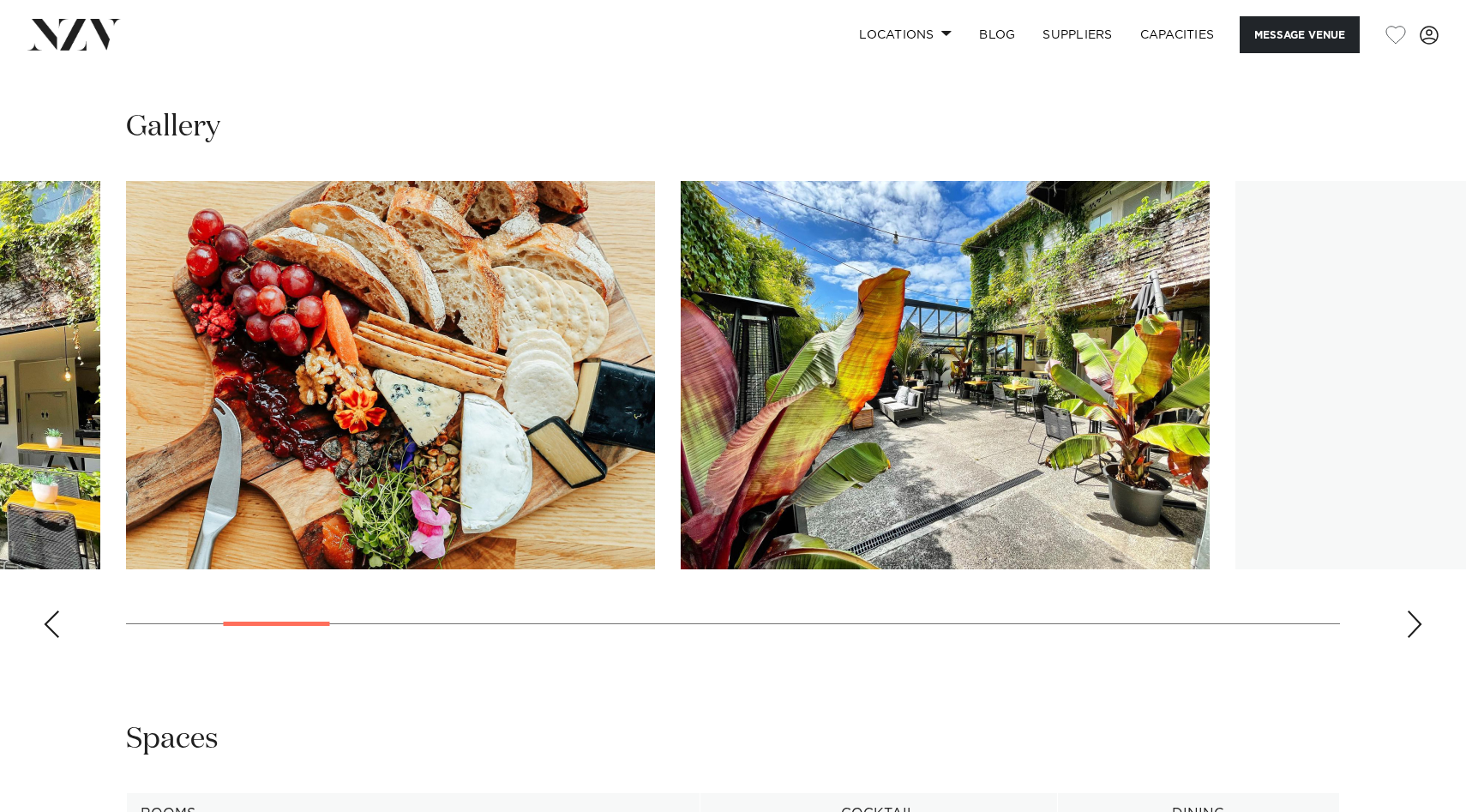
click at [1410, 637] on div "Next slide" at bounding box center [1414, 624] width 17 height 27
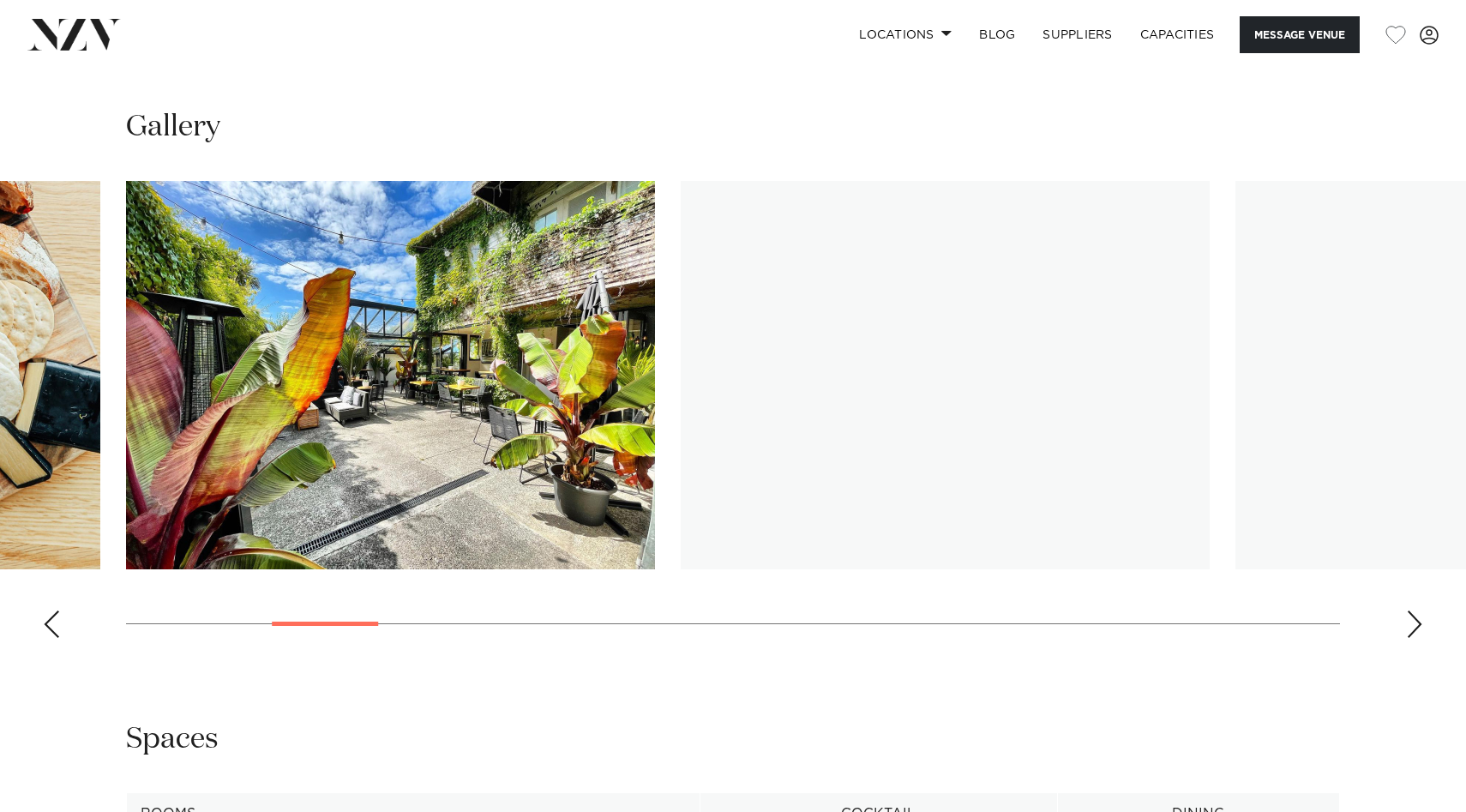
click at [1410, 637] on div "Next slide" at bounding box center [1414, 624] width 17 height 27
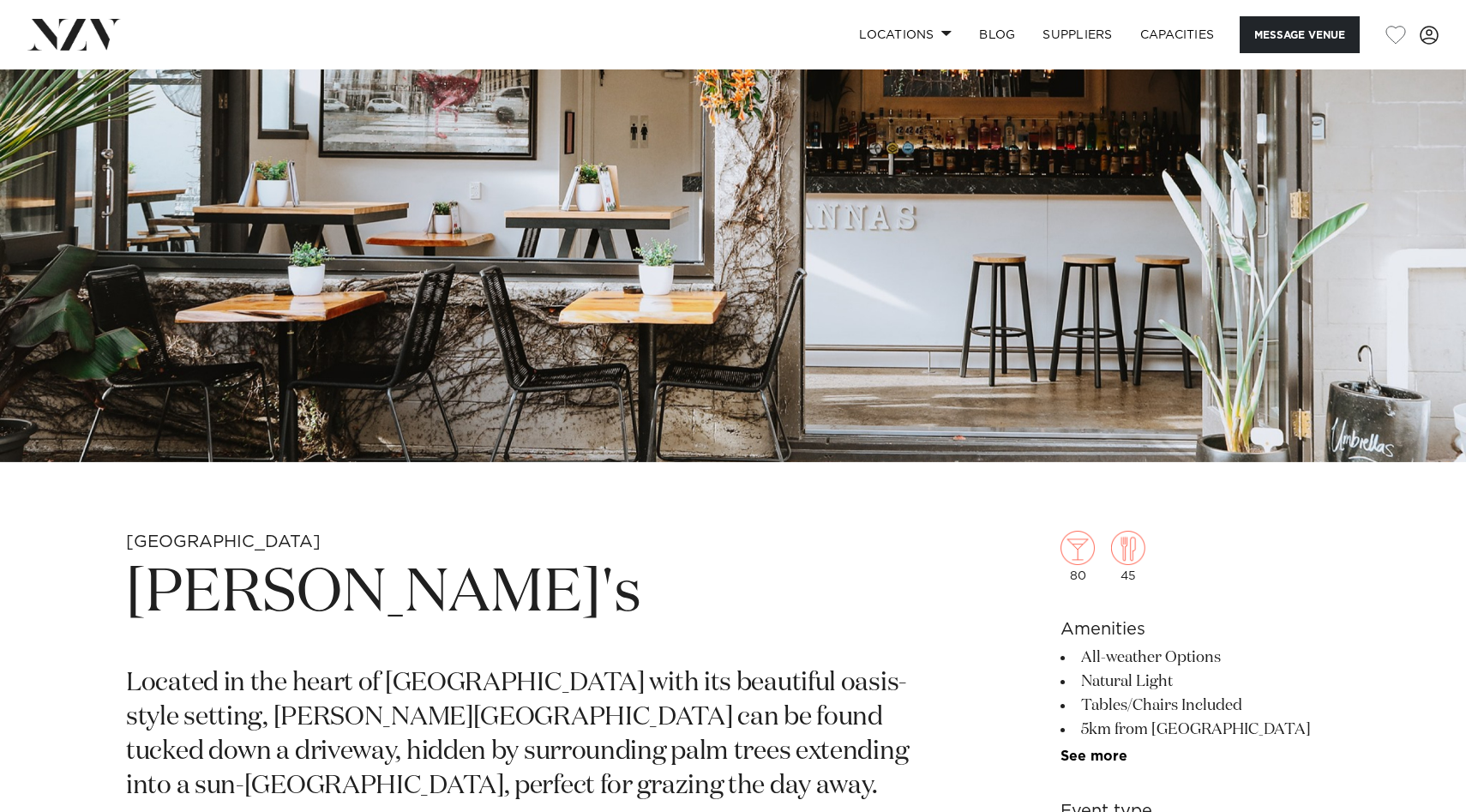
scroll to position [0, 0]
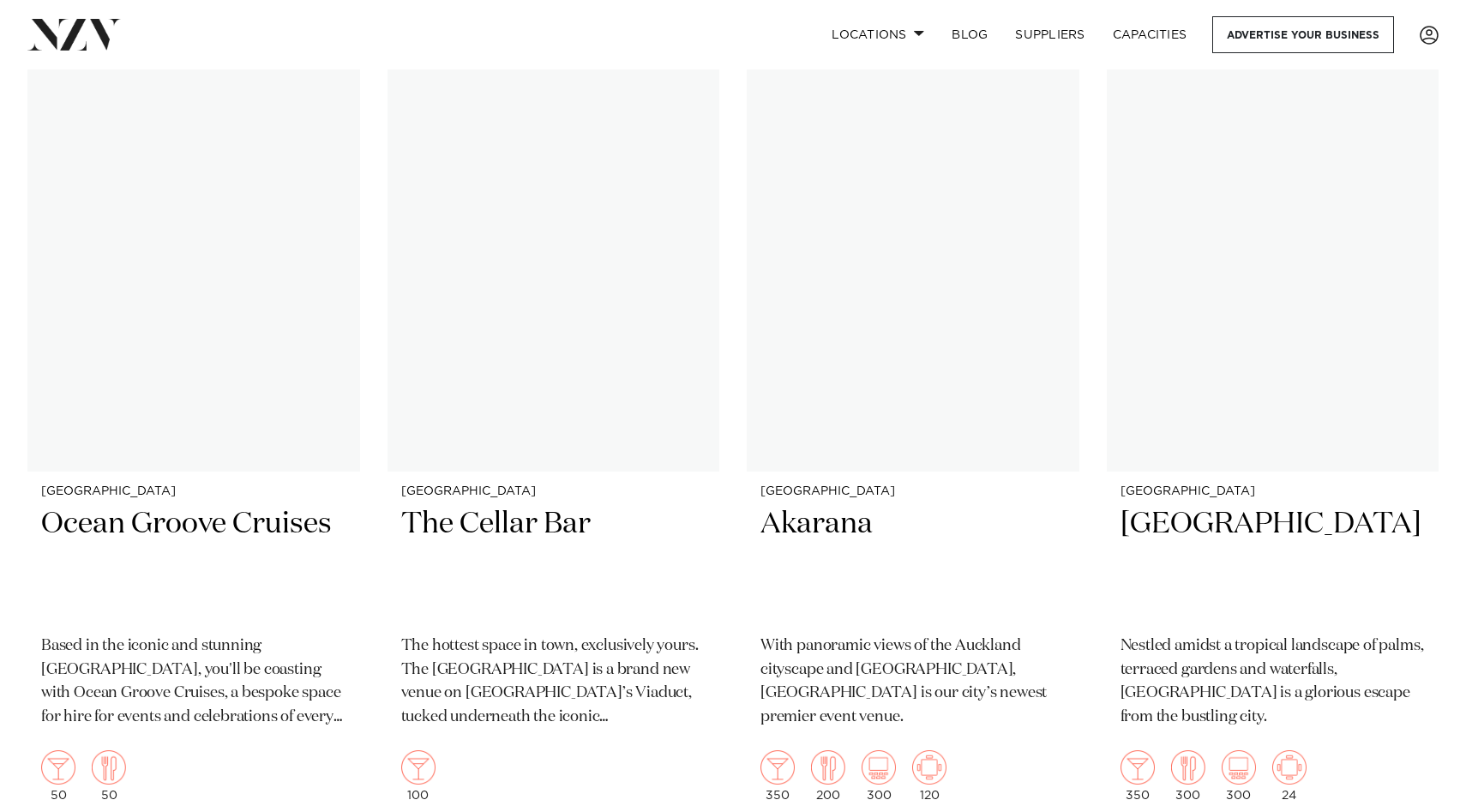
scroll to position [17080, 0]
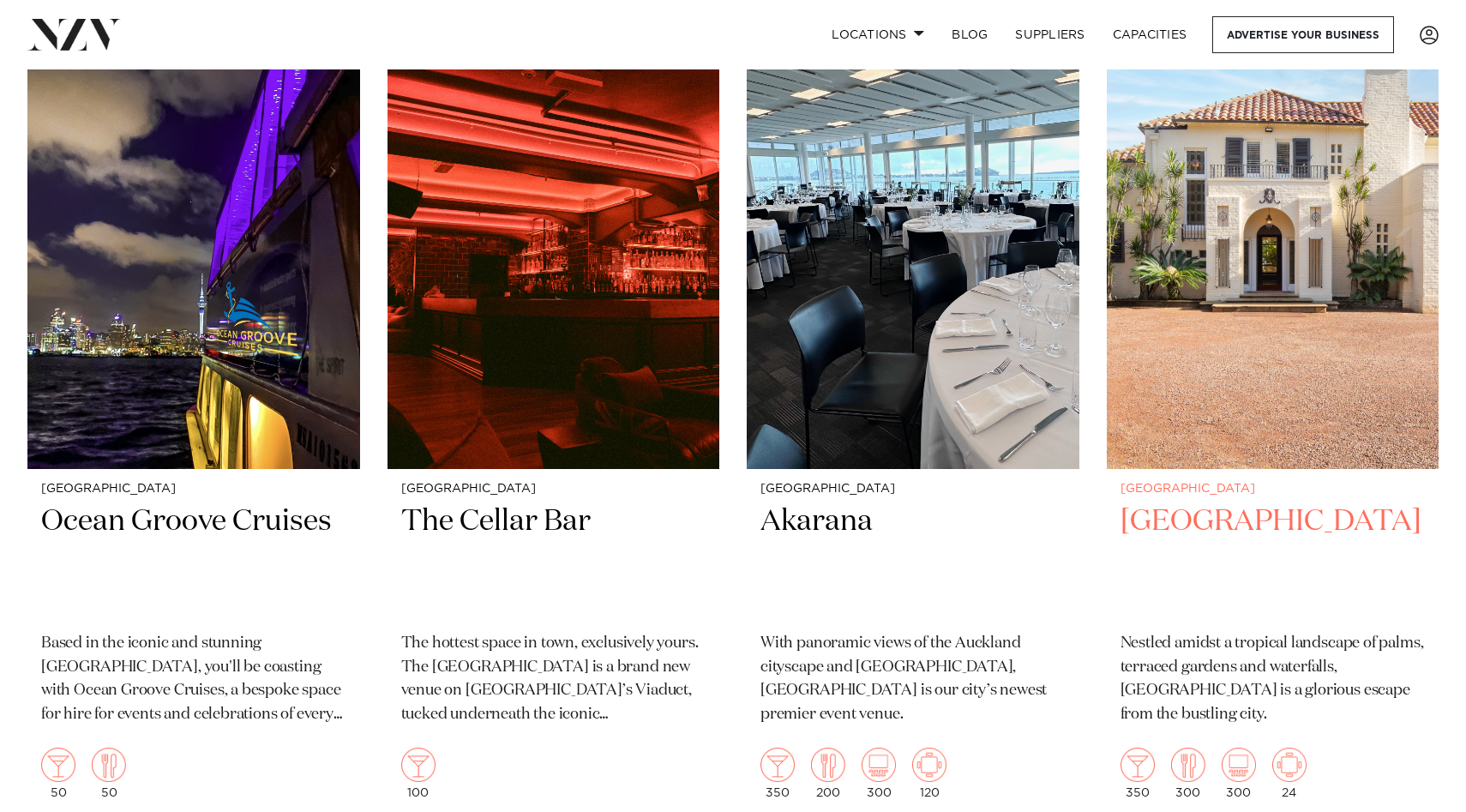
click at [1288, 502] on h2 "[GEOGRAPHIC_DATA]" at bounding box center [1272, 560] width 305 height 116
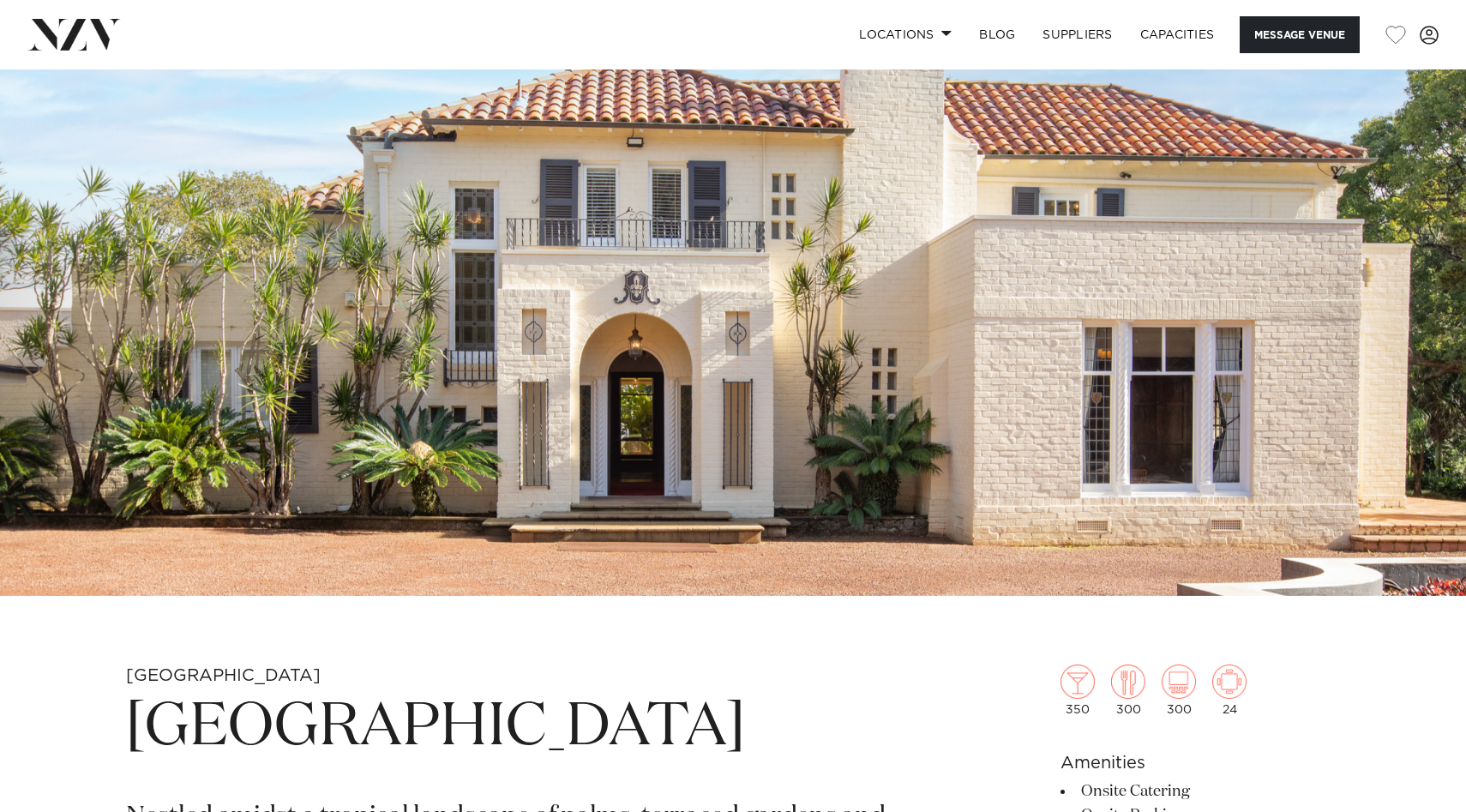
scroll to position [776, 0]
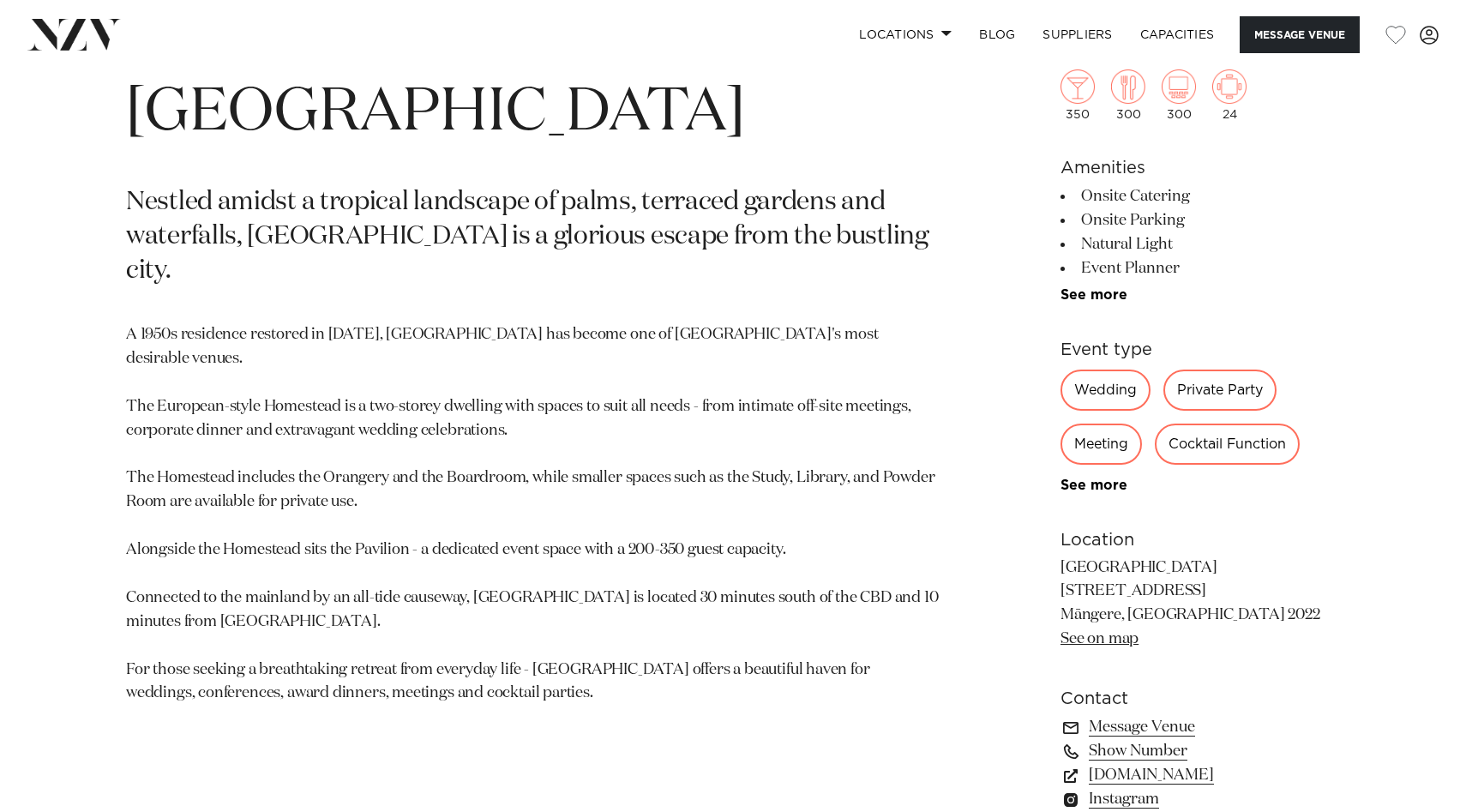
click at [1207, 382] on div "Private Party" at bounding box center [1220, 390] width 113 height 41
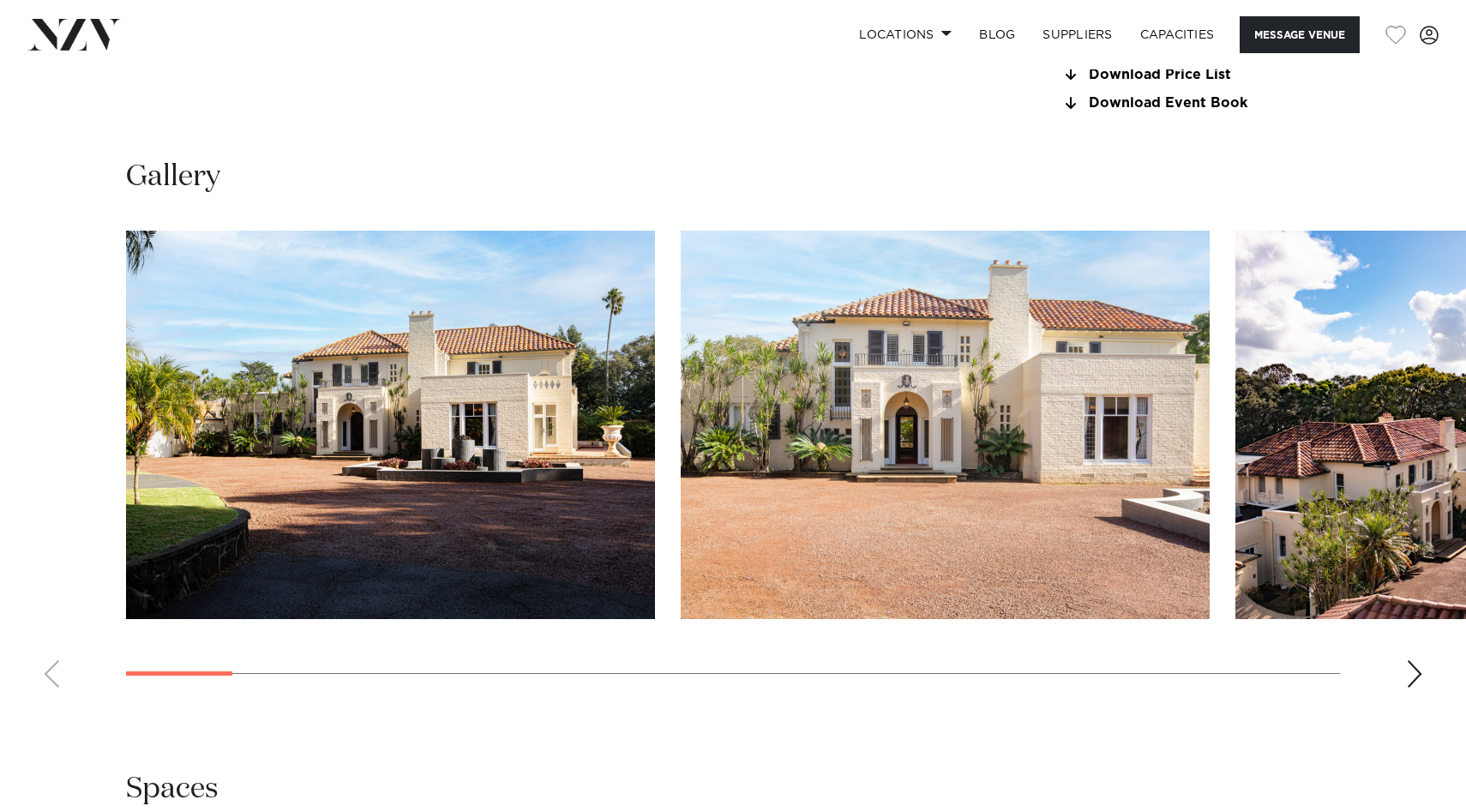
scroll to position [1605, 0]
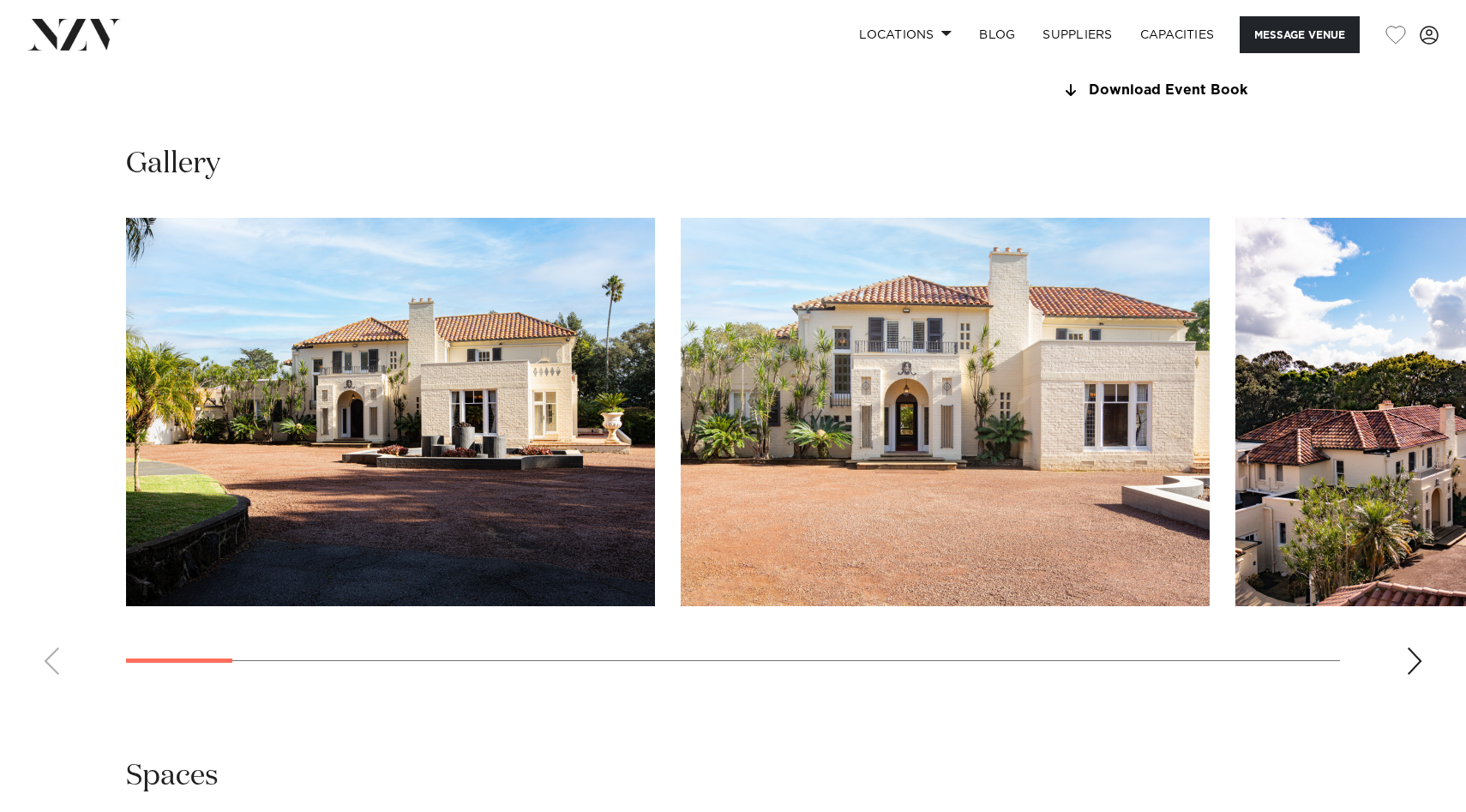
click at [1412, 661] on div "Next slide" at bounding box center [1414, 661] width 17 height 27
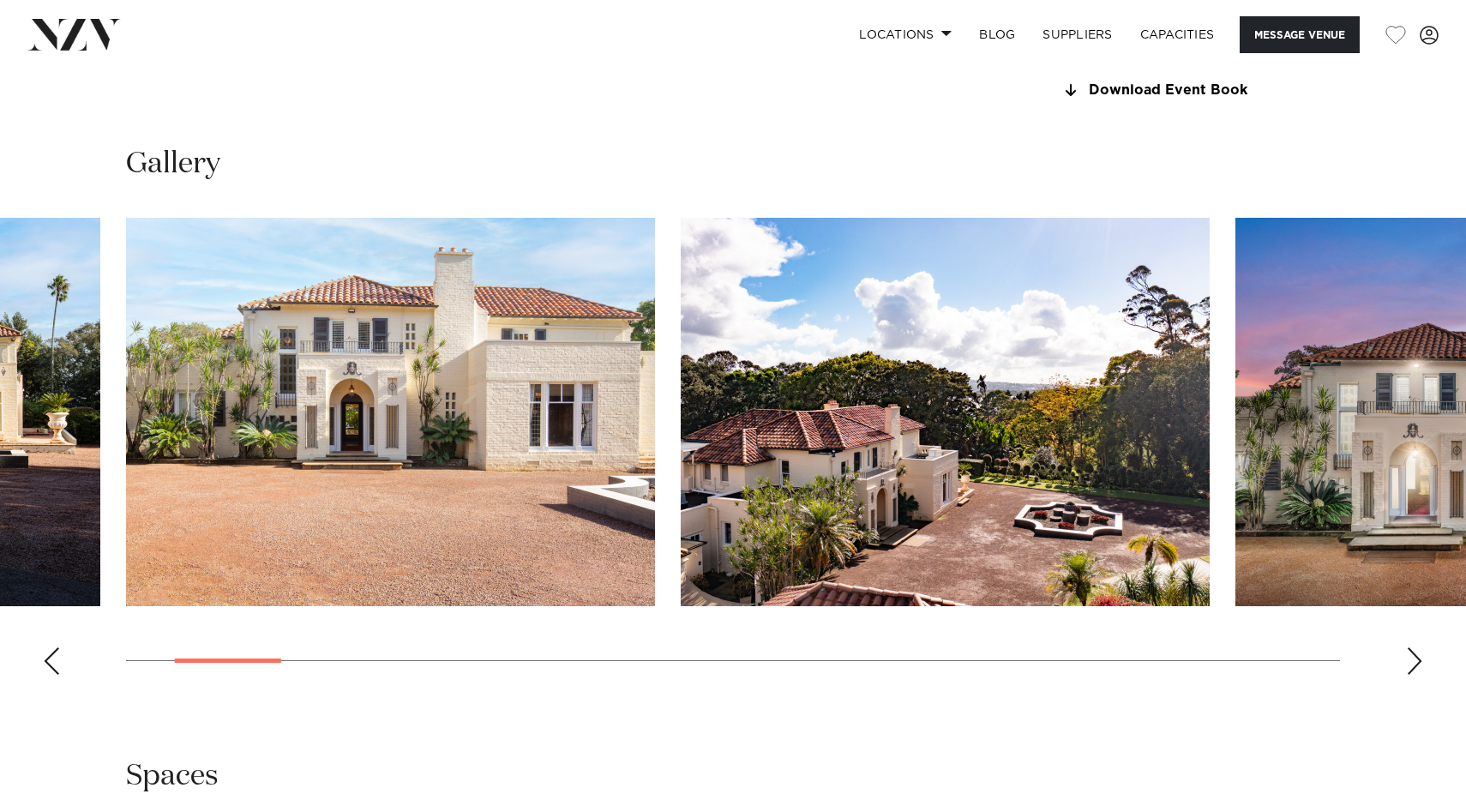
click at [1412, 661] on div "Next slide" at bounding box center [1414, 661] width 17 height 27
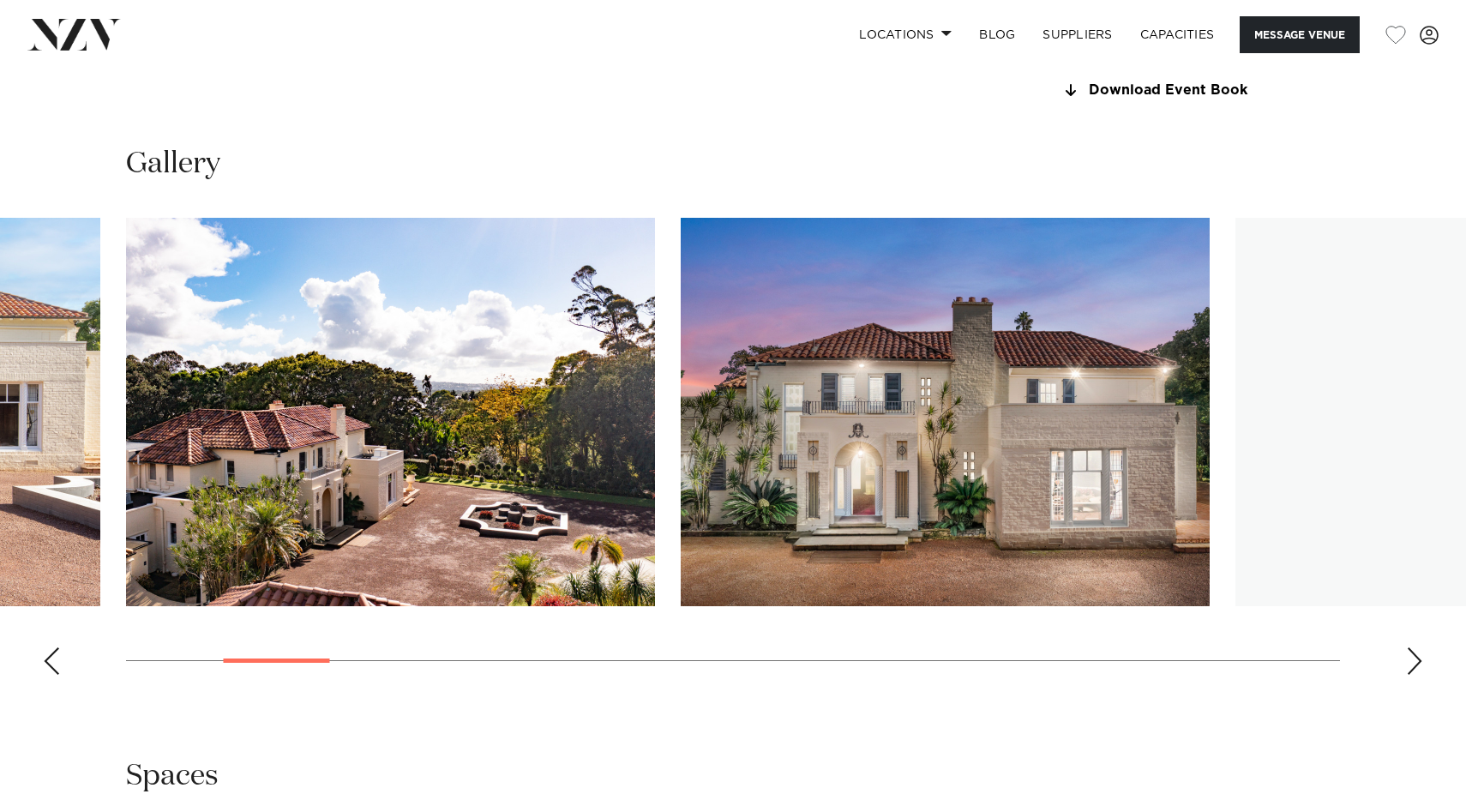
click at [1412, 661] on div "Next slide" at bounding box center [1414, 661] width 17 height 27
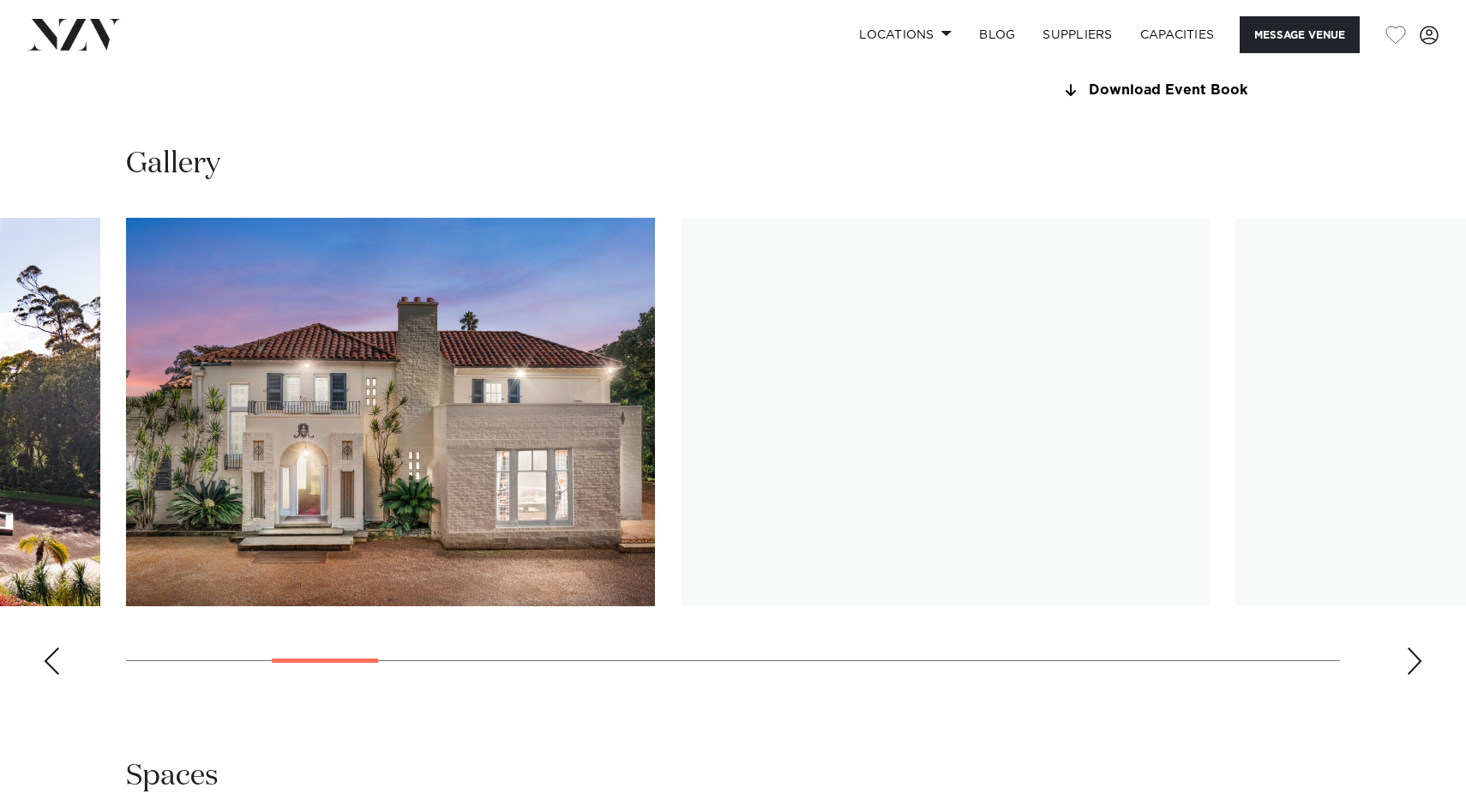
click at [1412, 661] on div "Next slide" at bounding box center [1414, 661] width 17 height 27
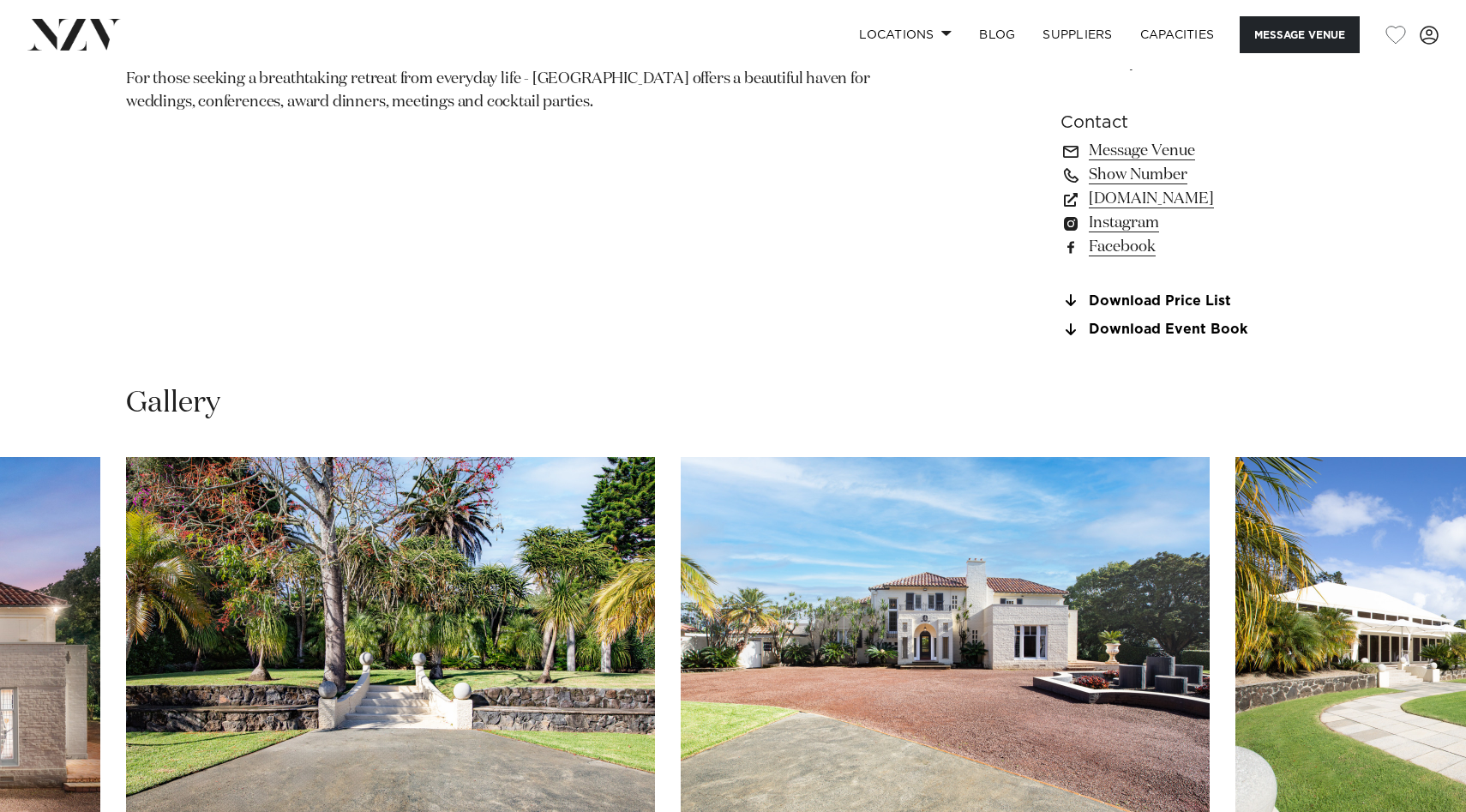
scroll to position [1360, 0]
